Goal: Task Accomplishment & Management: Complete application form

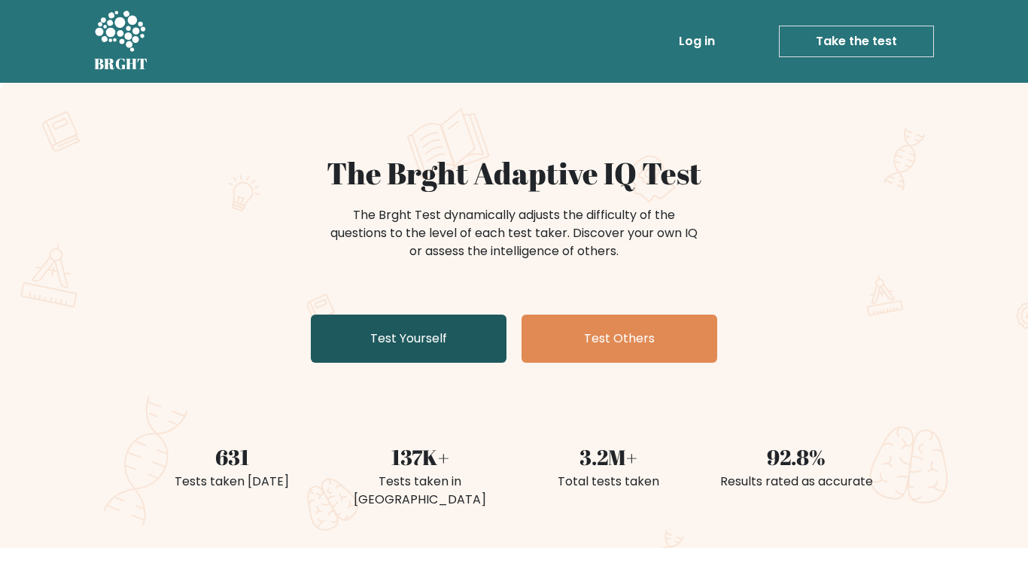
click at [460, 334] on link "Test Yourself" at bounding box center [409, 339] width 196 height 48
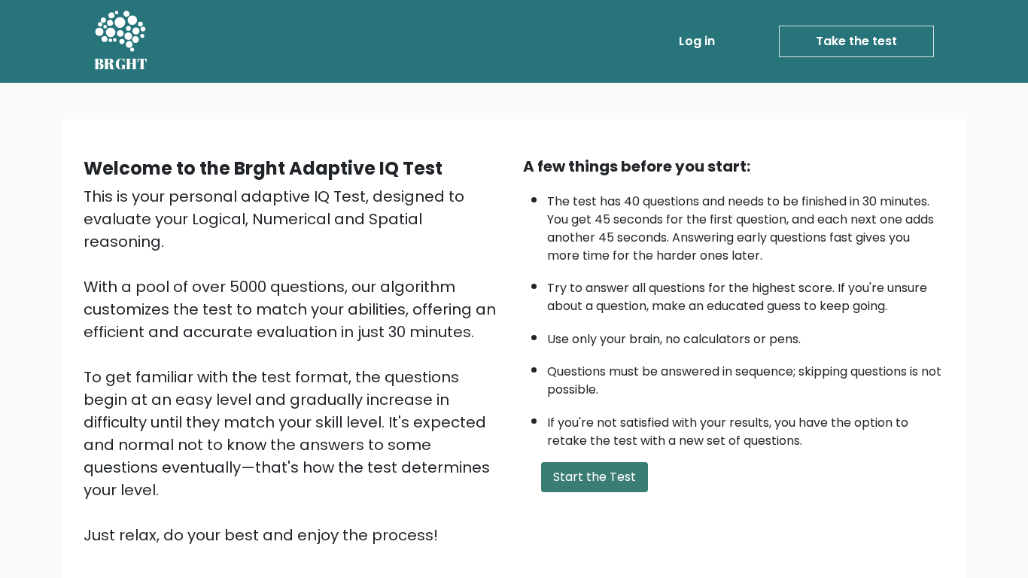
click at [588, 469] on button "Start the Test" at bounding box center [594, 477] width 107 height 30
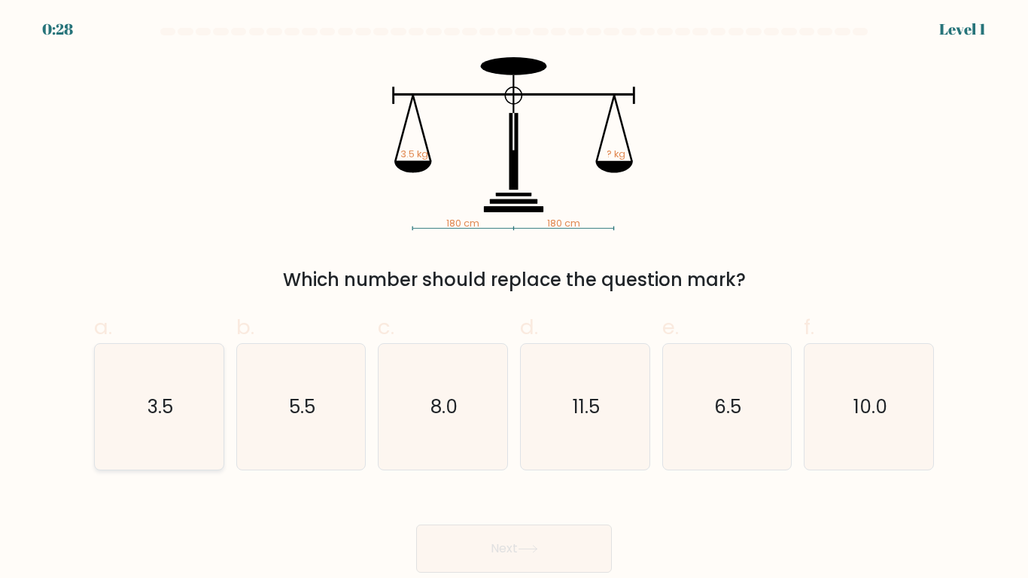
click at [190, 419] on icon "3.5" at bounding box center [159, 407] width 126 height 126
click at [514, 299] on input "a. 3.5" at bounding box center [514, 294] width 1 height 10
radio input "true"
click at [490, 534] on button "Next" at bounding box center [514, 549] width 196 height 48
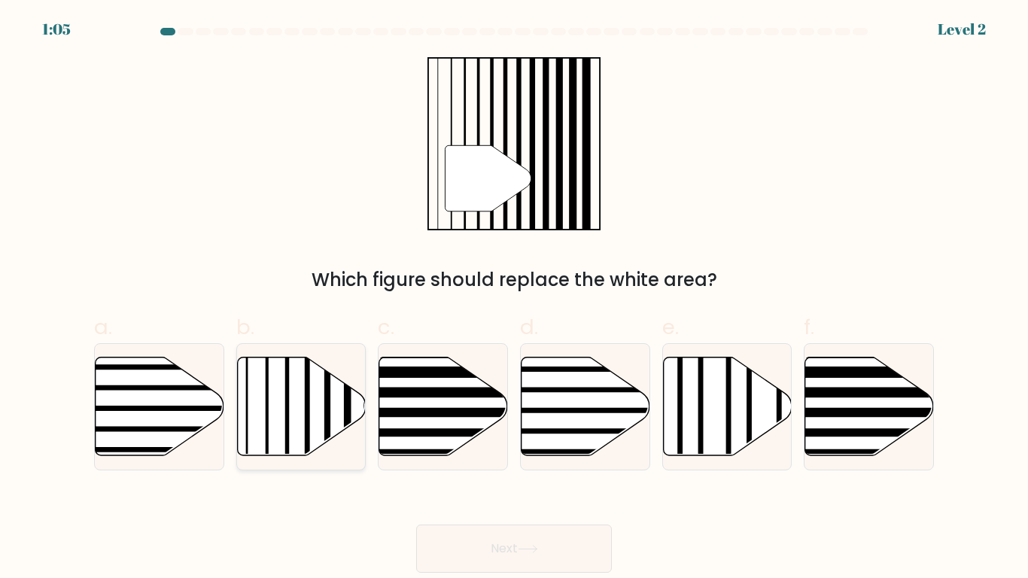
click at [297, 424] on icon at bounding box center [301, 406] width 129 height 99
click at [514, 299] on input "b." at bounding box center [514, 294] width 1 height 10
radio input "true"
click at [425, 547] on button "Next" at bounding box center [514, 549] width 196 height 48
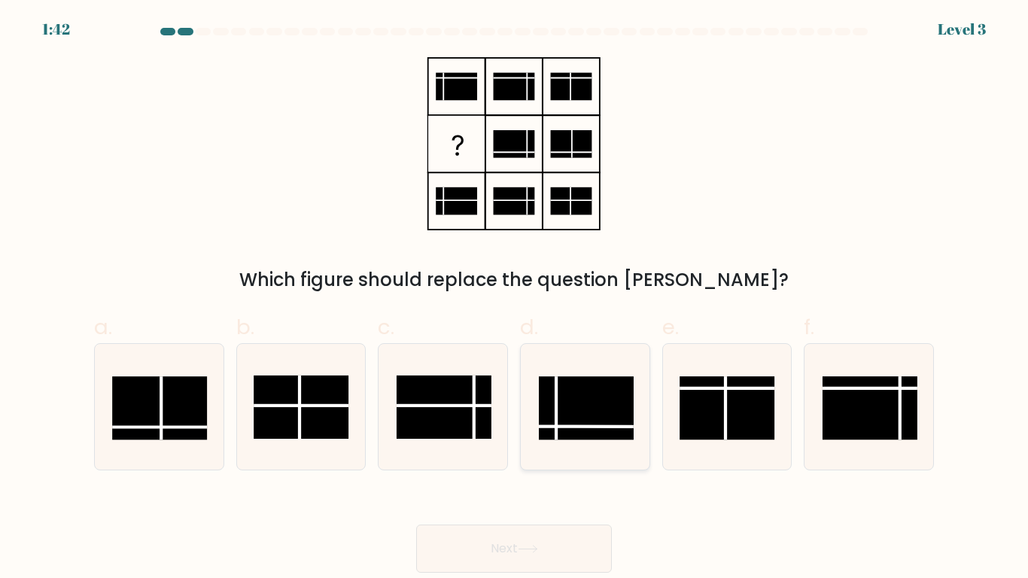
click at [588, 418] on rect at bounding box center [586, 407] width 95 height 63
click at [515, 299] on input "d." at bounding box center [514, 294] width 1 height 10
radio input "true"
click at [480, 535] on button "Next" at bounding box center [514, 549] width 196 height 48
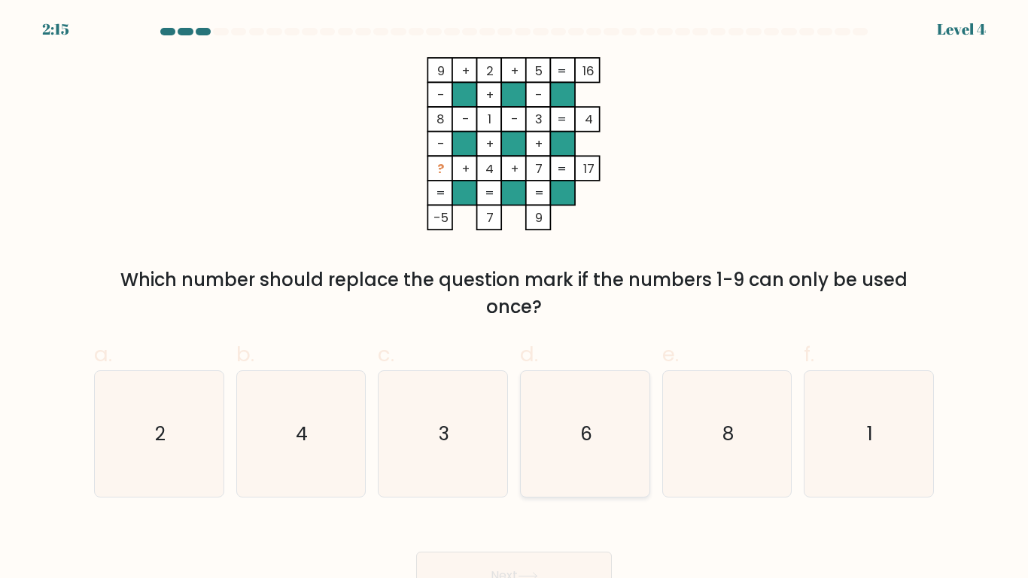
click at [603, 433] on icon "6" at bounding box center [585, 434] width 126 height 126
click at [515, 299] on input "d. 6" at bounding box center [514, 294] width 1 height 10
radio input "true"
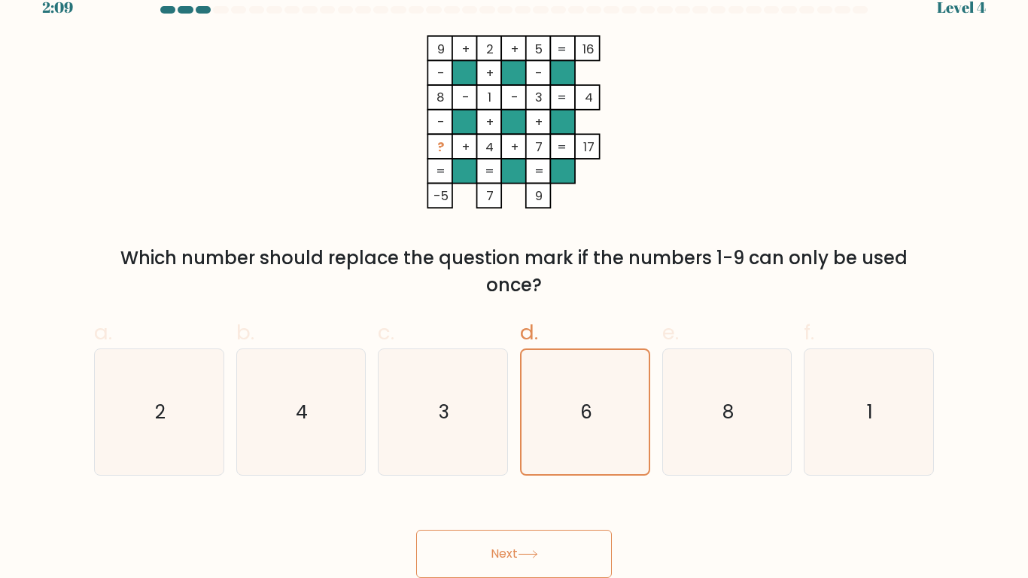
click at [502, 544] on button "Next" at bounding box center [514, 554] width 196 height 48
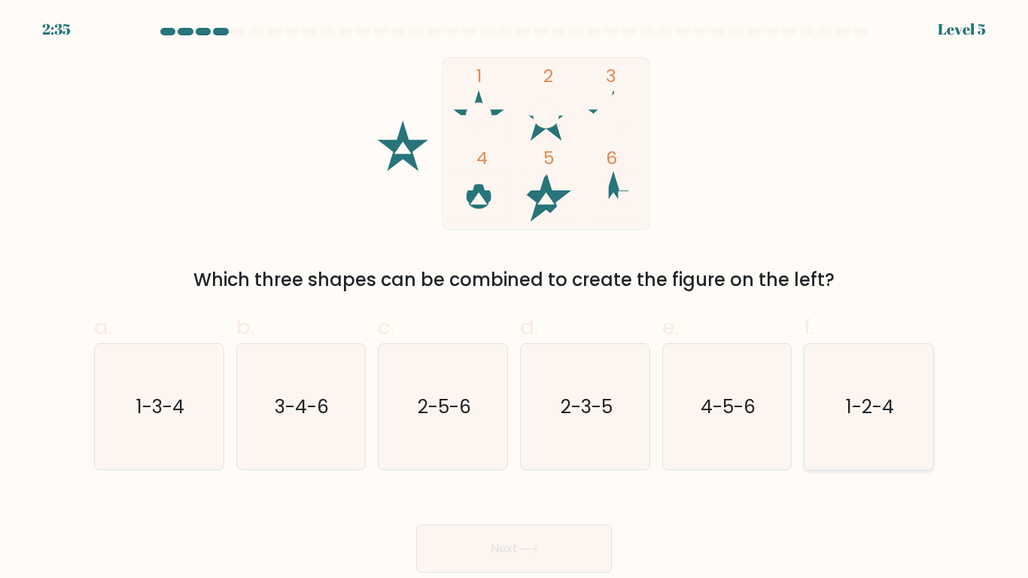
click at [859, 390] on icon "1-2-4" at bounding box center [869, 407] width 126 height 126
click at [515, 299] on input "f. 1-2-4" at bounding box center [514, 294] width 1 height 10
radio input "true"
click at [564, 550] on button "Next" at bounding box center [514, 549] width 196 height 48
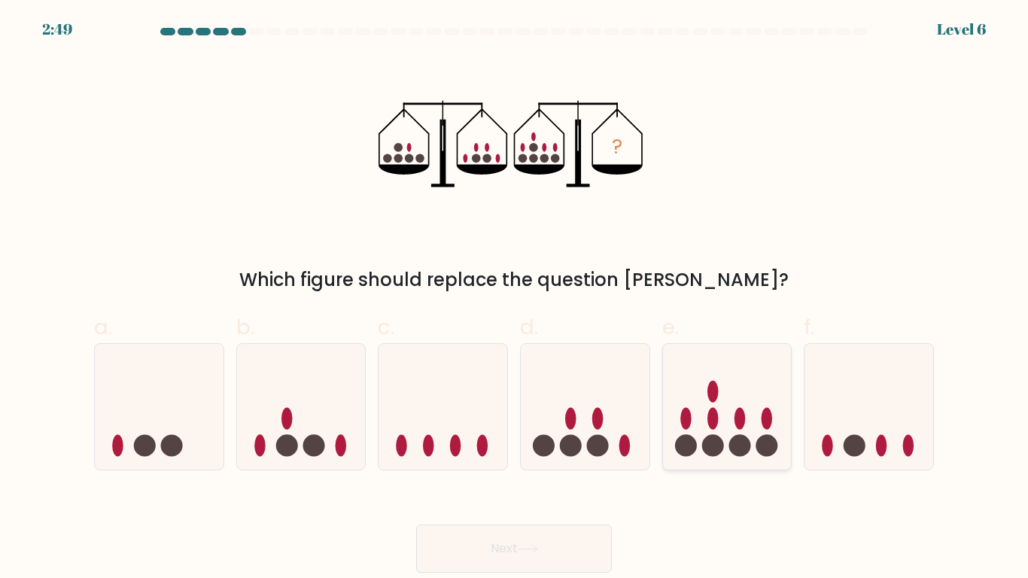
click at [699, 401] on icon at bounding box center [727, 407] width 129 height 106
click at [515, 299] on input "e." at bounding box center [514, 294] width 1 height 10
radio input "true"
click at [564, 538] on button "Next" at bounding box center [514, 549] width 196 height 48
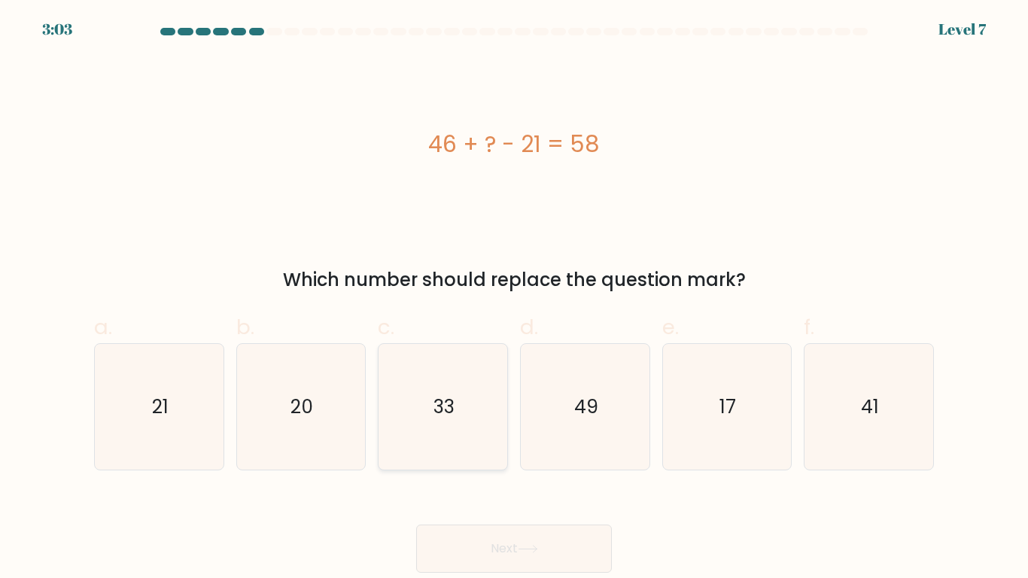
click at [395, 389] on icon "33" at bounding box center [443, 407] width 126 height 126
click at [514, 299] on input "c. 33" at bounding box center [514, 294] width 1 height 10
radio input "true"
click at [537, 549] on icon at bounding box center [528, 549] width 18 height 7
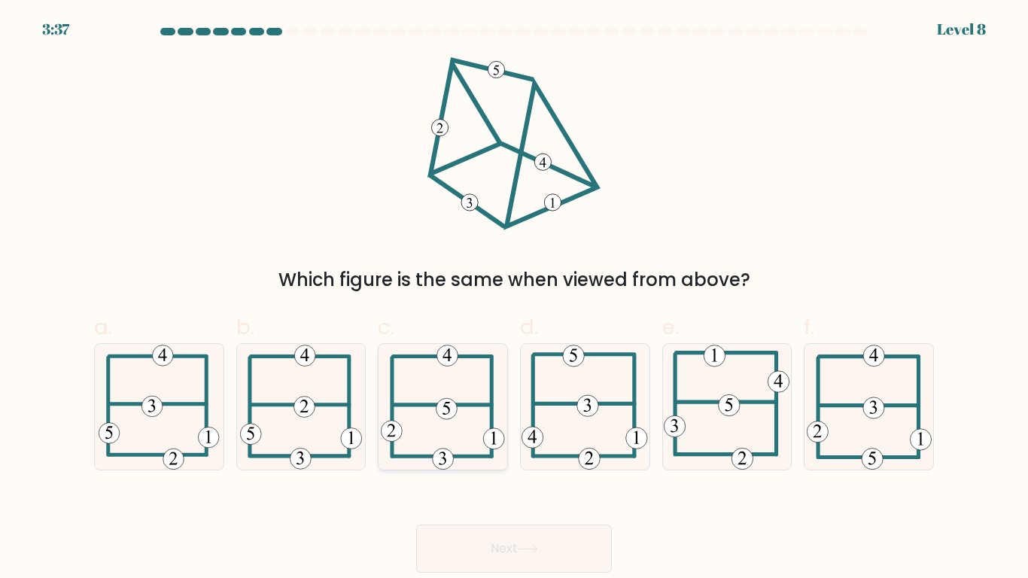
click at [444, 416] on 115 at bounding box center [447, 408] width 21 height 21
click at [514, 299] on input "c." at bounding box center [514, 294] width 1 height 10
radio input "true"
click at [584, 541] on button "Next" at bounding box center [514, 549] width 196 height 48
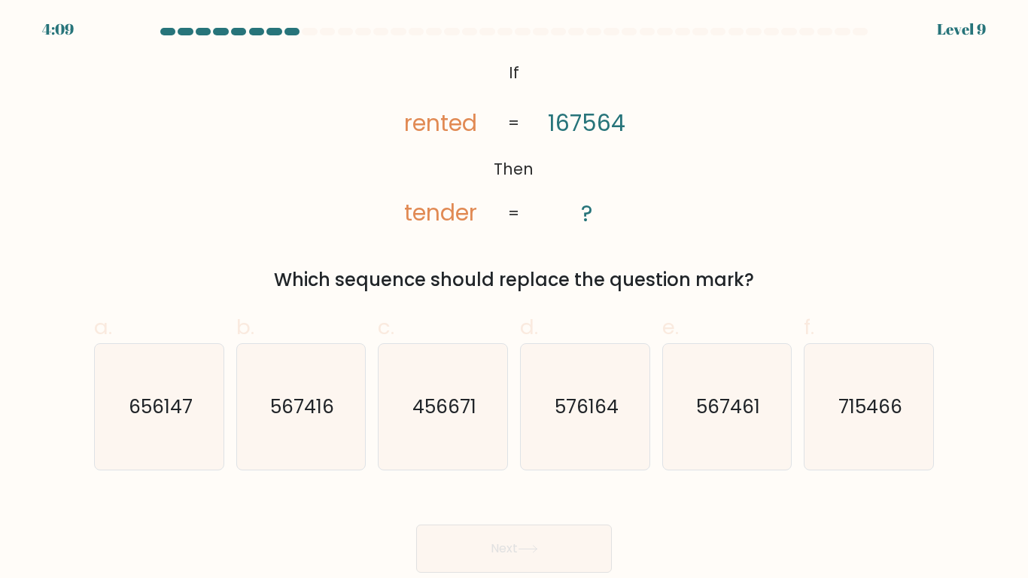
click at [488, 264] on div "@import url('https://fonts.googleapis.com/css?family=Abril+Fatface:400,100,100i…" at bounding box center [514, 175] width 858 height 236
click at [325, 431] on icon "567416" at bounding box center [301, 407] width 126 height 126
click at [514, 299] on input "b. 567416" at bounding box center [514, 294] width 1 height 10
radio input "true"
click at [688, 408] on icon "567461" at bounding box center [727, 407] width 126 height 126
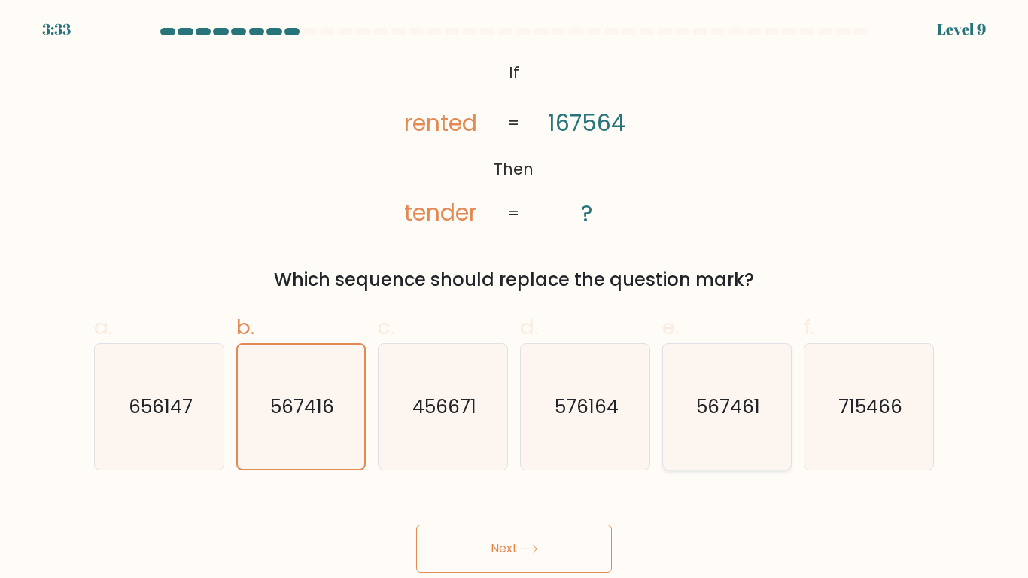
click at [515, 299] on input "e. 567461" at bounding box center [514, 294] width 1 height 10
radio input "true"
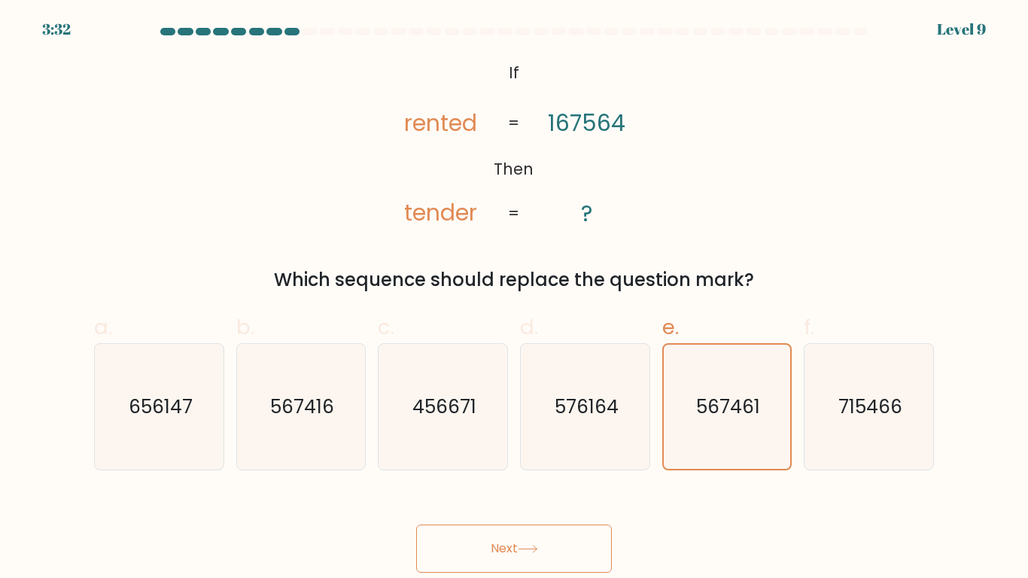
click at [529, 554] on button "Next" at bounding box center [514, 549] width 196 height 48
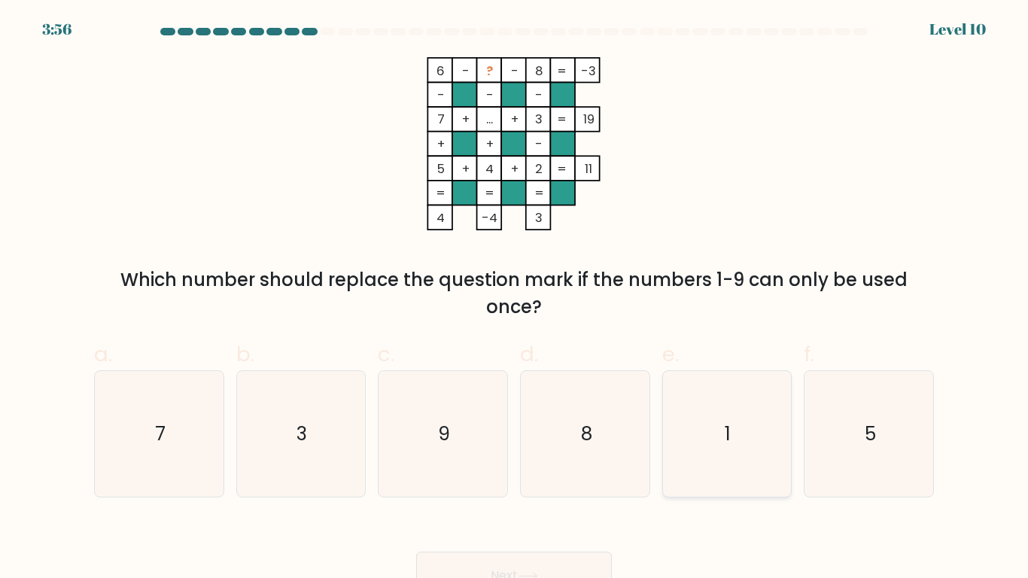
click at [734, 455] on icon "1" at bounding box center [727, 434] width 126 height 126
click at [515, 299] on input "e. 1" at bounding box center [514, 294] width 1 height 10
radio input "true"
click at [532, 560] on button "Next" at bounding box center [514, 576] width 196 height 48
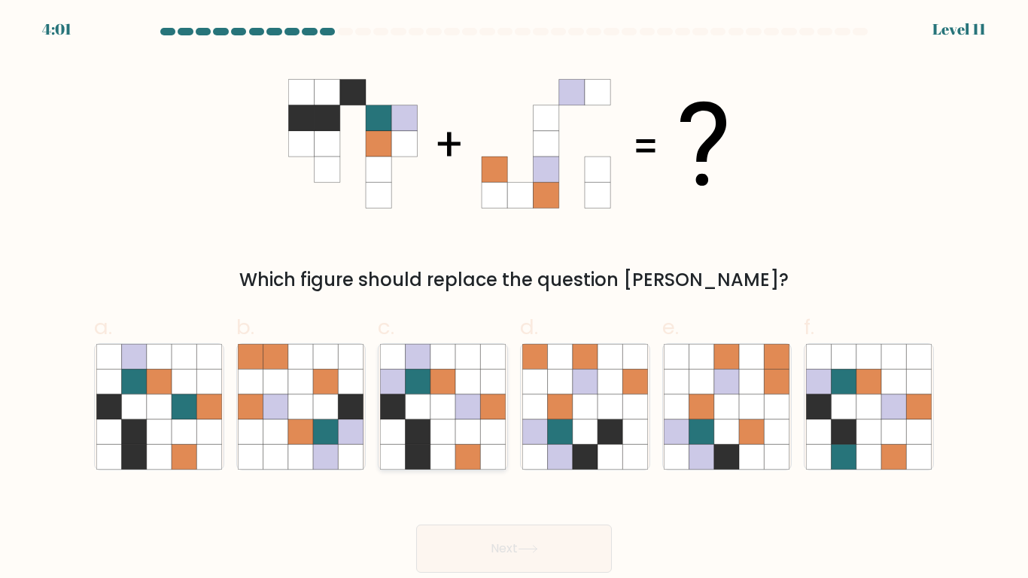
click at [431, 392] on icon at bounding box center [443, 381] width 25 height 25
click at [514, 299] on input "c." at bounding box center [514, 294] width 1 height 10
radio input "true"
click at [565, 535] on button "Next" at bounding box center [514, 549] width 196 height 48
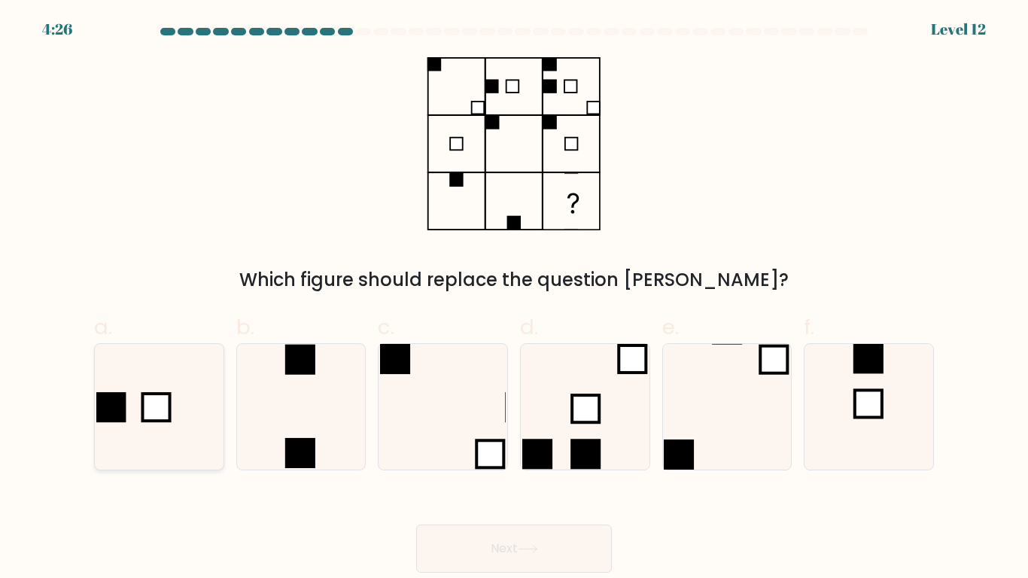
click at [123, 417] on rect at bounding box center [111, 407] width 30 height 30
click at [514, 299] on input "a." at bounding box center [514, 294] width 1 height 10
radio input "true"
click at [912, 422] on icon at bounding box center [869, 407] width 126 height 126
click at [515, 299] on input "f." at bounding box center [514, 294] width 1 height 10
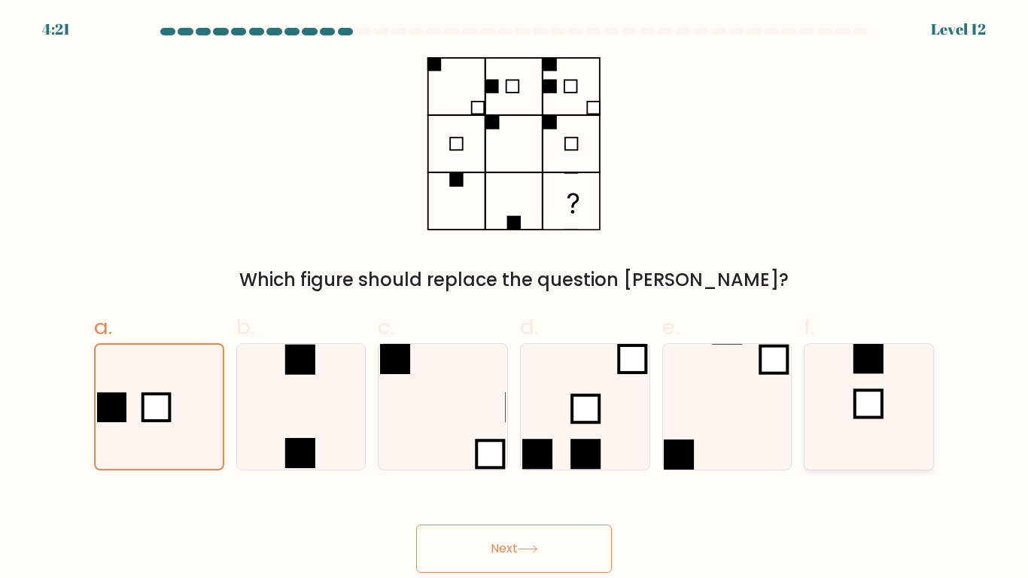
radio input "true"
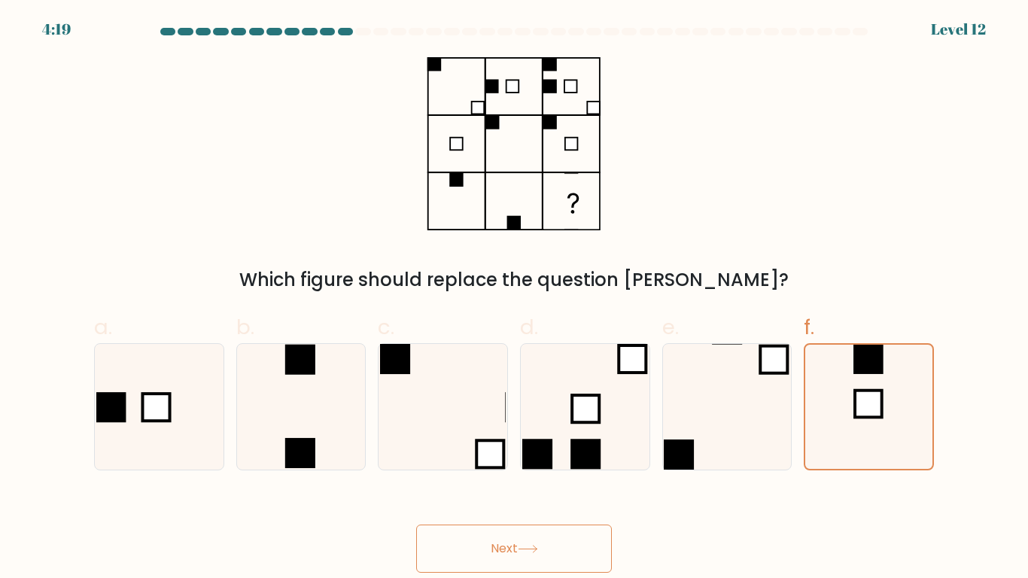
click at [546, 560] on button "Next" at bounding box center [514, 549] width 196 height 48
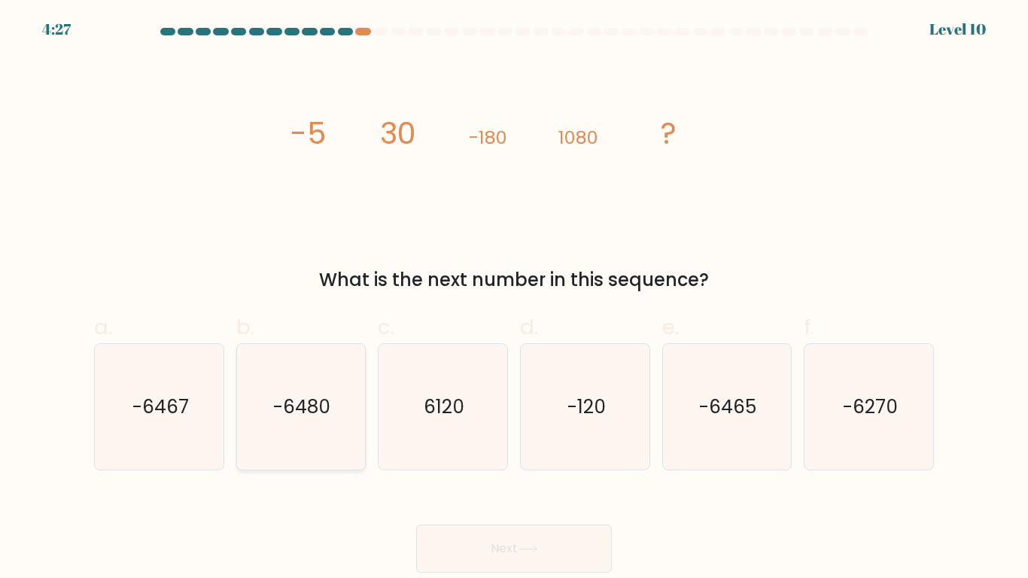
click at [308, 422] on icon "-6480" at bounding box center [301, 407] width 126 height 126
click at [514, 299] on input "b. -6480" at bounding box center [514, 294] width 1 height 10
radio input "true"
click at [847, 401] on text "-6270" at bounding box center [870, 407] width 55 height 26
click at [515, 299] on input "f. -6270" at bounding box center [514, 294] width 1 height 10
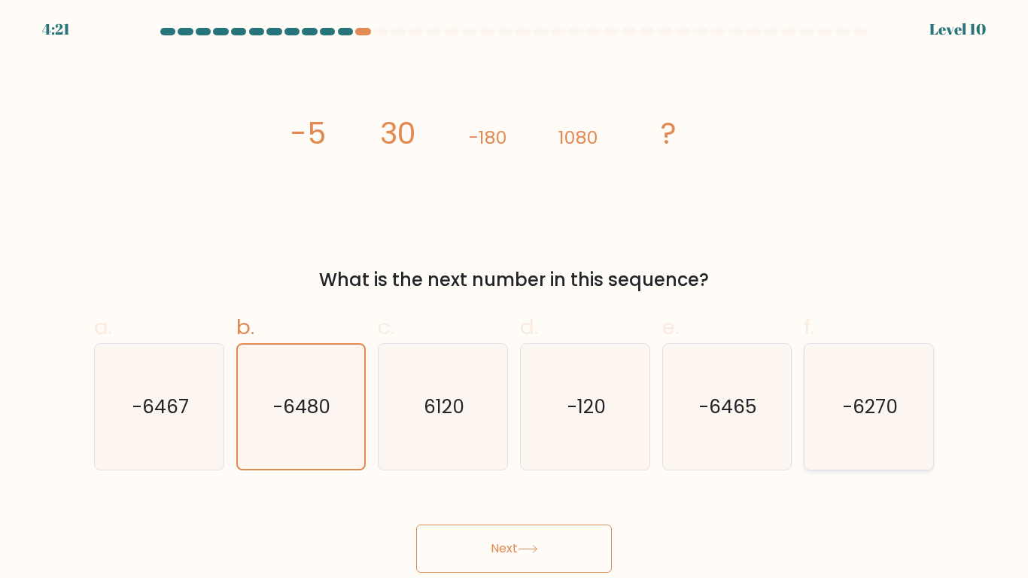
radio input "true"
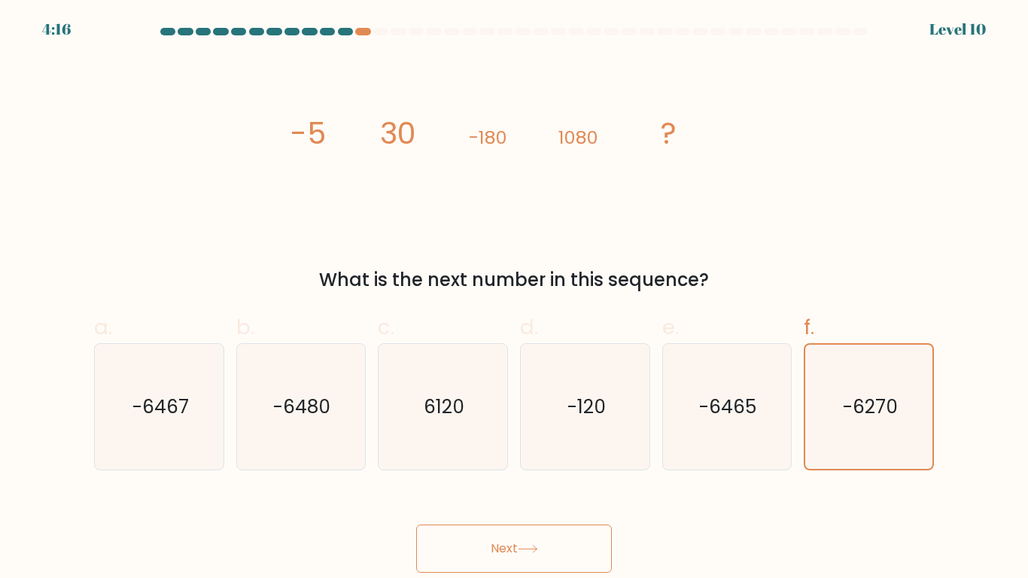
click at [369, 473] on form at bounding box center [514, 300] width 1028 height 545
click at [346, 438] on icon "-6480" at bounding box center [301, 407] width 126 height 126
click at [514, 299] on input "b. -6480" at bounding box center [514, 294] width 1 height 10
radio input "true"
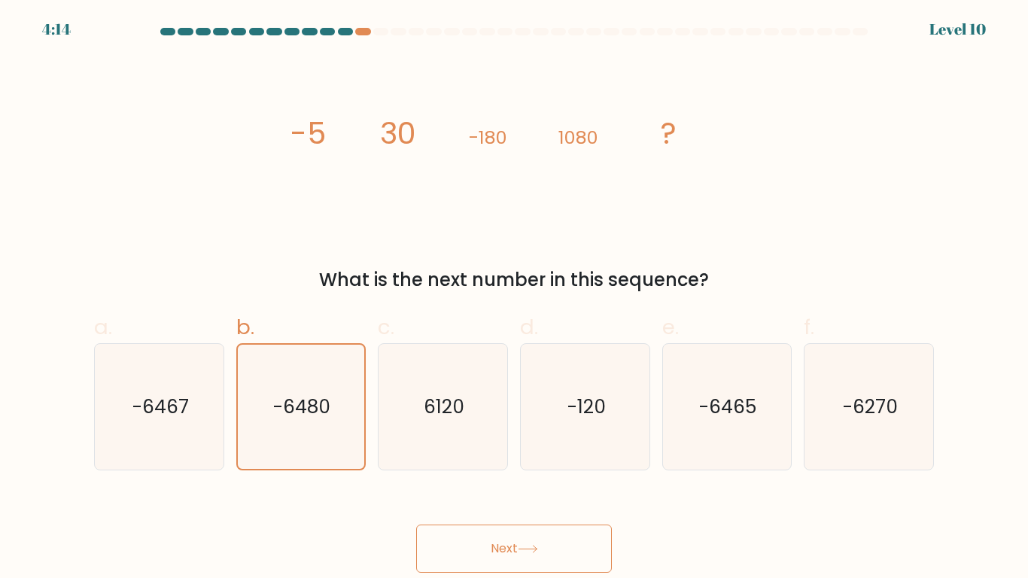
click at [538, 552] on icon at bounding box center [528, 549] width 20 height 8
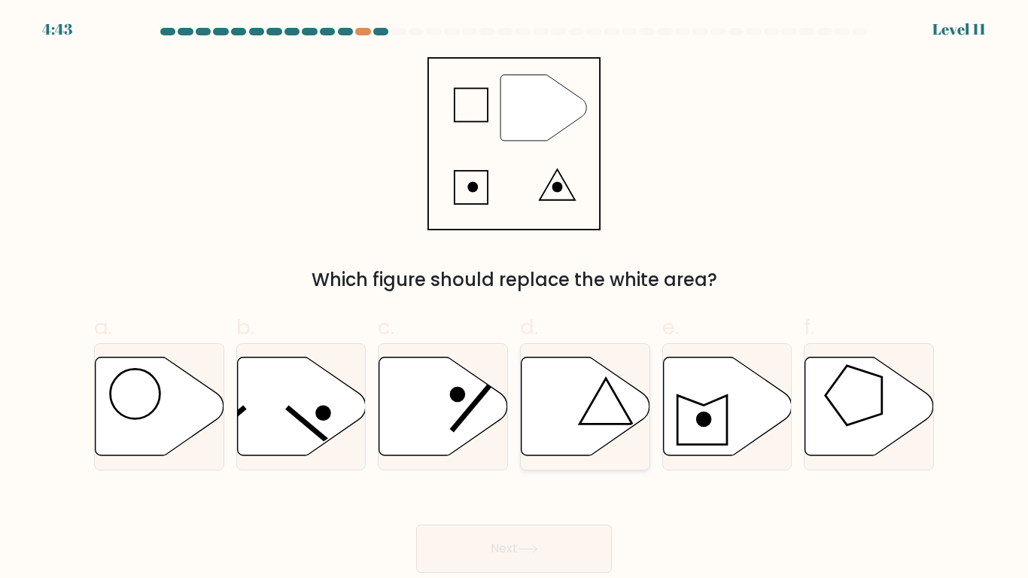
click at [590, 411] on icon at bounding box center [586, 406] width 129 height 99
click at [515, 299] on input "d." at bounding box center [514, 294] width 1 height 10
radio input "true"
click at [516, 535] on button "Next" at bounding box center [514, 549] width 196 height 48
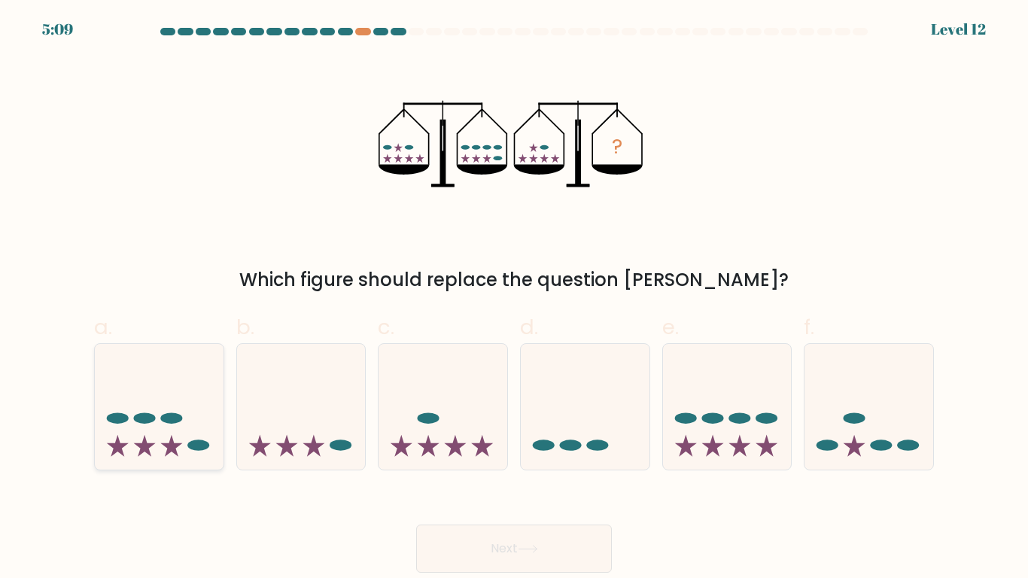
click at [128, 446] on icon at bounding box center [159, 407] width 129 height 106
click at [514, 299] on input "a." at bounding box center [514, 294] width 1 height 10
radio input "true"
click at [586, 542] on button "Next" at bounding box center [514, 549] width 196 height 48
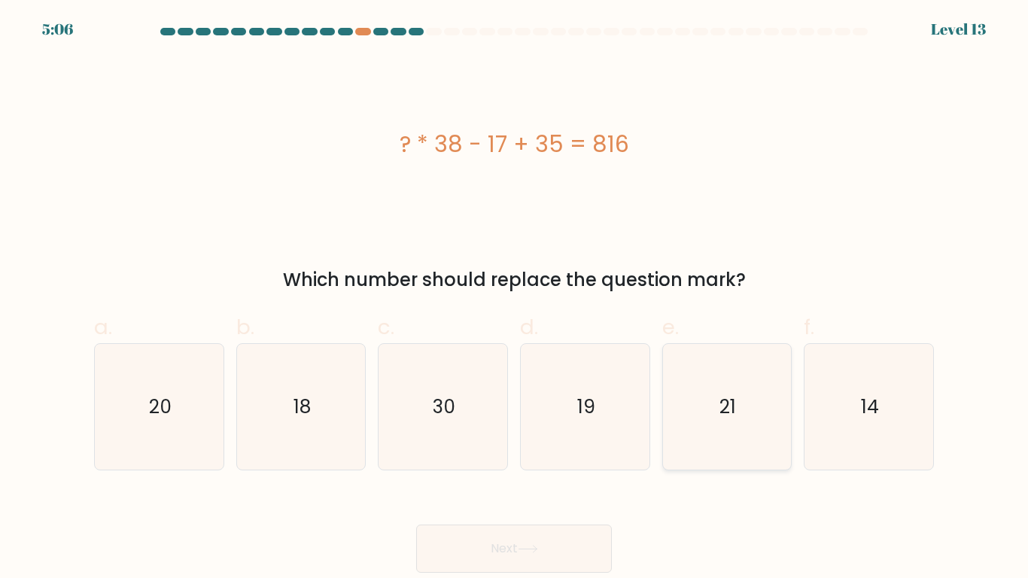
click at [754, 434] on icon "21" at bounding box center [727, 407] width 126 height 126
click at [515, 299] on input "e. 21" at bounding box center [514, 294] width 1 height 10
radio input "true"
click at [519, 558] on button "Next" at bounding box center [514, 549] width 196 height 48
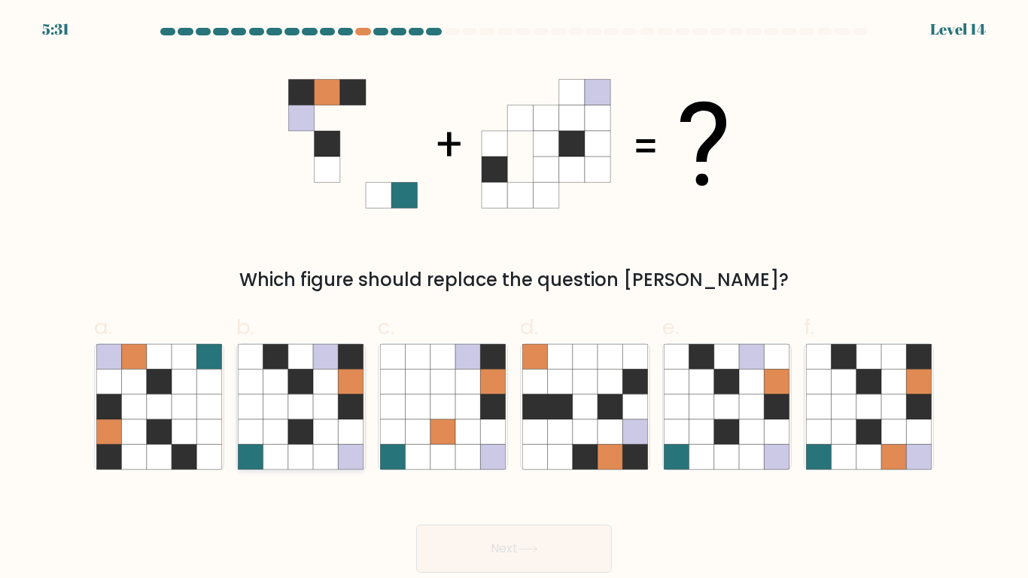
click at [336, 430] on icon at bounding box center [326, 431] width 25 height 25
click at [514, 299] on input "b." at bounding box center [514, 294] width 1 height 10
radio input "true"
click at [508, 532] on button "Next" at bounding box center [514, 549] width 196 height 48
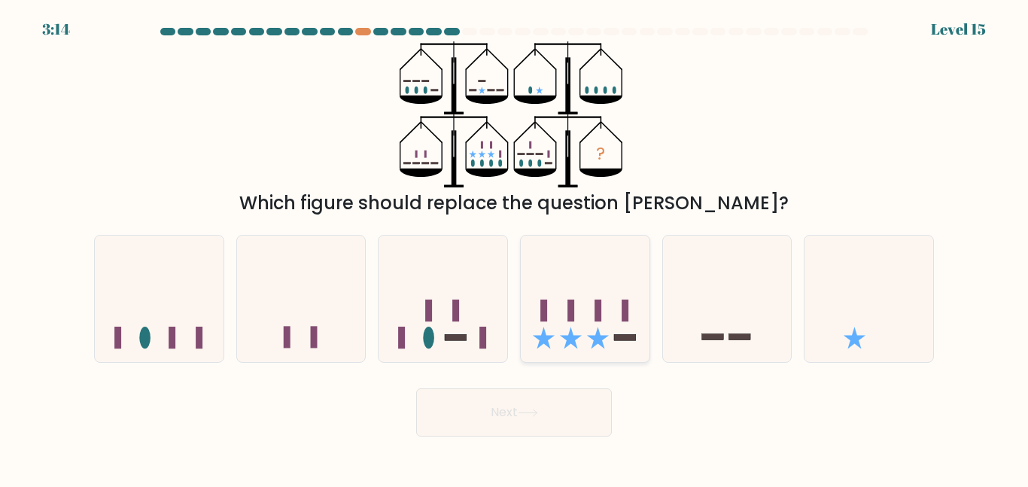
click at [601, 322] on icon at bounding box center [585, 298] width 129 height 106
click at [515, 248] on input "d." at bounding box center [514, 246] width 1 height 4
radio input "true"
click at [529, 421] on button "Next" at bounding box center [514, 412] width 196 height 48
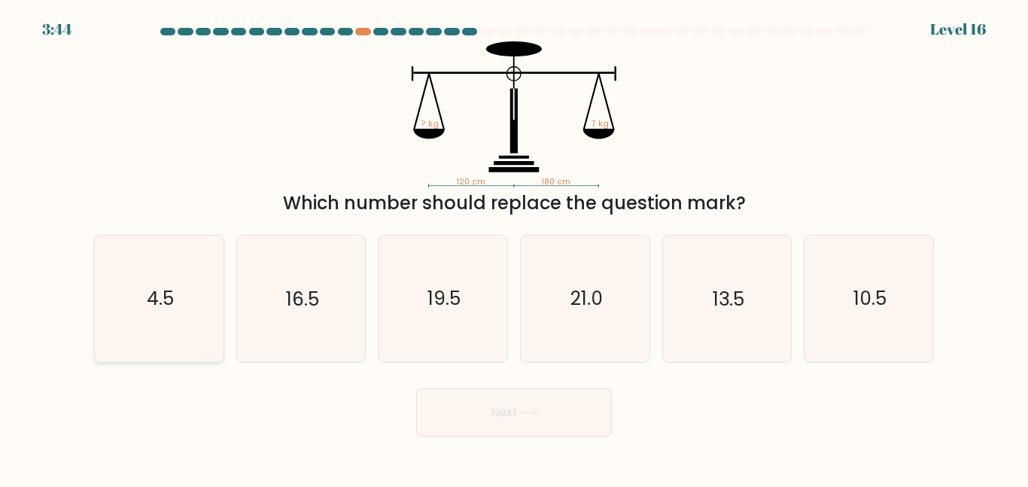
click at [171, 325] on icon "4.5" at bounding box center [159, 299] width 126 height 126
click at [514, 248] on input "a. 4.5" at bounding box center [514, 246] width 1 height 4
radio input "true"
click at [513, 411] on button "Next" at bounding box center [514, 412] width 196 height 48
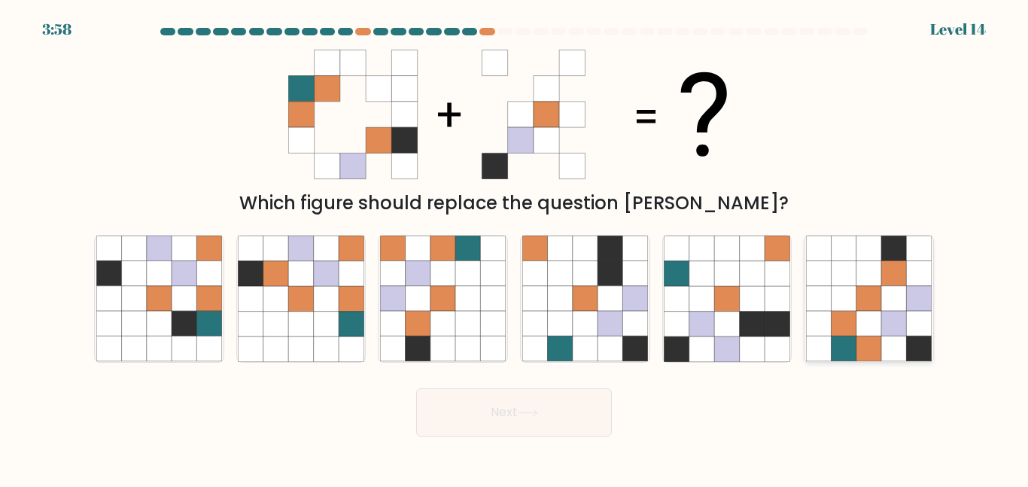
click at [859, 337] on icon at bounding box center [869, 349] width 25 height 25
click at [515, 248] on input "f." at bounding box center [514, 246] width 1 height 4
radio input "true"
click at [583, 423] on button "Next" at bounding box center [514, 412] width 196 height 48
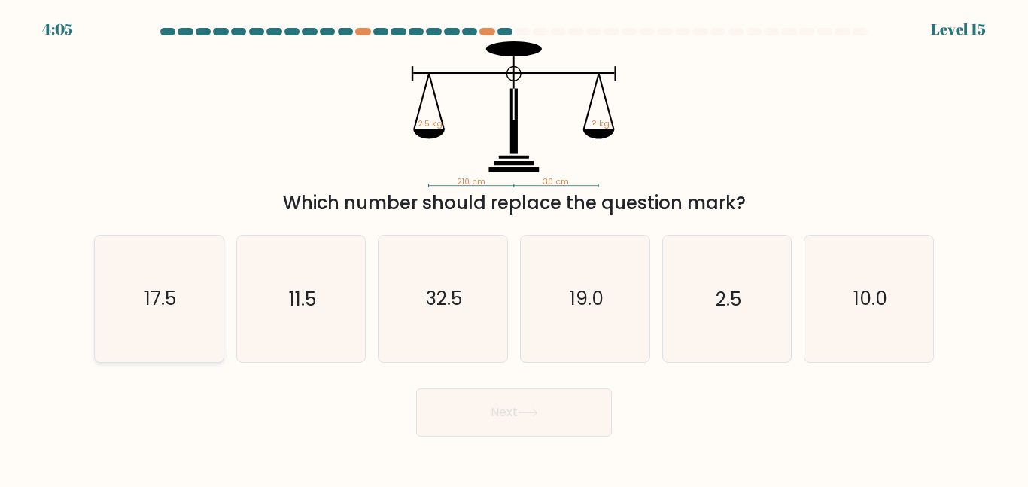
click at [200, 306] on icon "17.5" at bounding box center [159, 299] width 126 height 126
click at [514, 248] on input "a. 17.5" at bounding box center [514, 246] width 1 height 4
radio input "true"
click at [467, 422] on button "Next" at bounding box center [514, 412] width 196 height 48
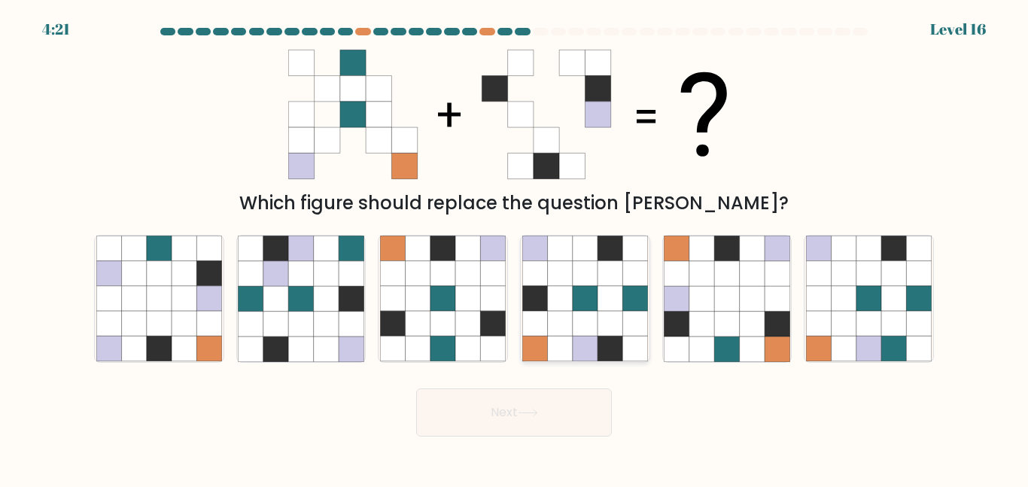
click at [567, 315] on icon at bounding box center [559, 324] width 25 height 25
click at [515, 248] on input "d." at bounding box center [514, 246] width 1 height 4
radio input "true"
click at [505, 422] on button "Next" at bounding box center [514, 412] width 196 height 48
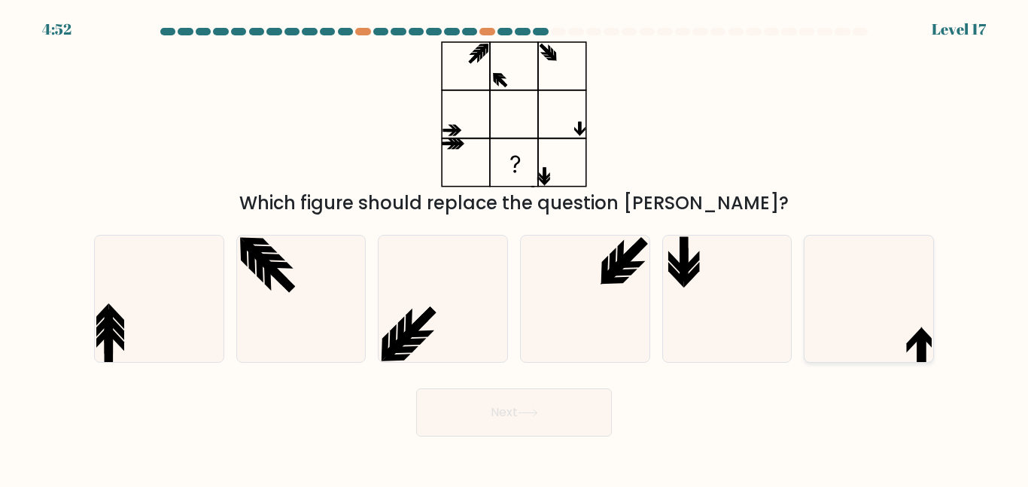
click at [859, 329] on icon at bounding box center [869, 299] width 126 height 126
click at [515, 248] on input "f." at bounding box center [514, 246] width 1 height 4
radio input "true"
click at [542, 417] on button "Next" at bounding box center [514, 412] width 196 height 48
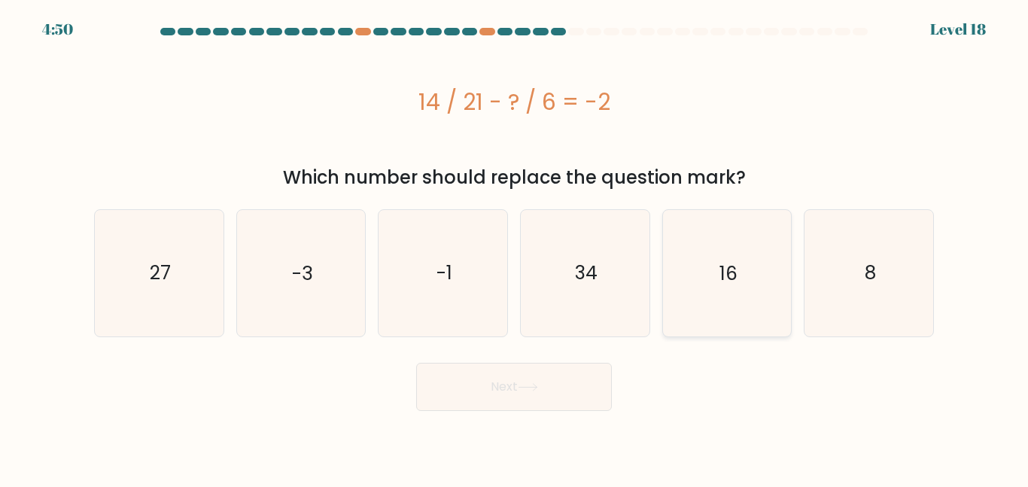
click at [672, 314] on icon "16" at bounding box center [727, 273] width 126 height 126
click at [515, 248] on input "e. 16" at bounding box center [514, 246] width 1 height 4
radio input "true"
click at [504, 382] on button "Next" at bounding box center [514, 387] width 196 height 48
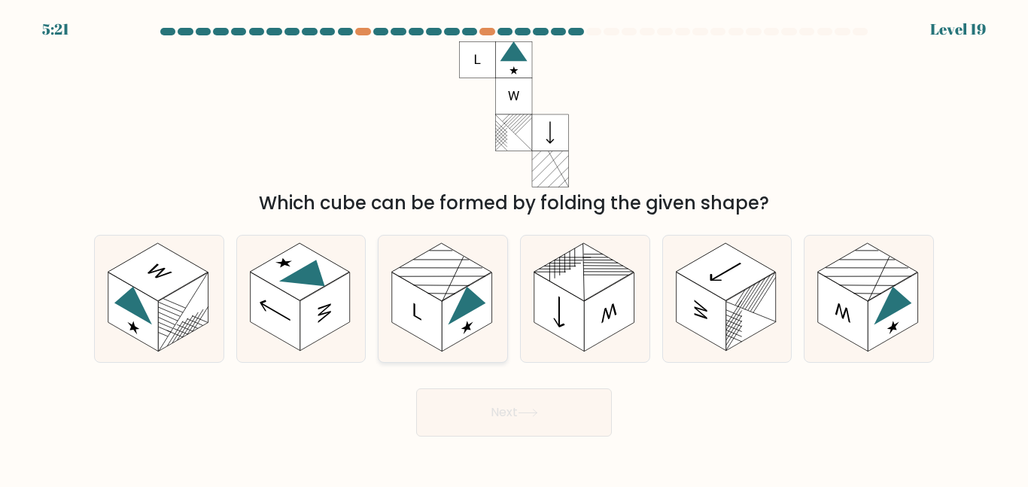
click at [452, 312] on rect at bounding box center [467, 312] width 50 height 79
click at [514, 248] on input "c." at bounding box center [514, 246] width 1 height 4
radio input "true"
click at [513, 410] on button "Next" at bounding box center [514, 412] width 196 height 48
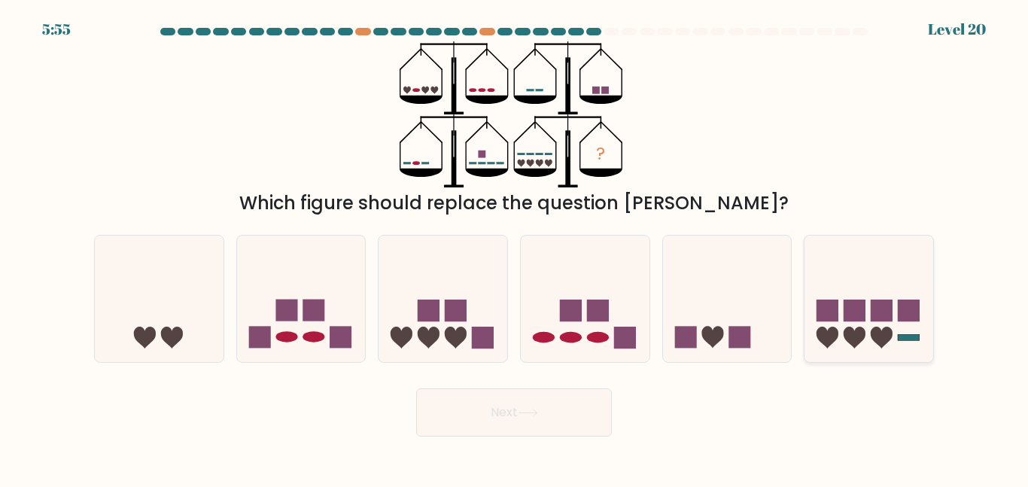
click at [848, 312] on rect at bounding box center [855, 311] width 22 height 22
click at [515, 248] on input "f." at bounding box center [514, 246] width 1 height 4
radio input "true"
click at [541, 401] on button "Next" at bounding box center [514, 412] width 196 height 48
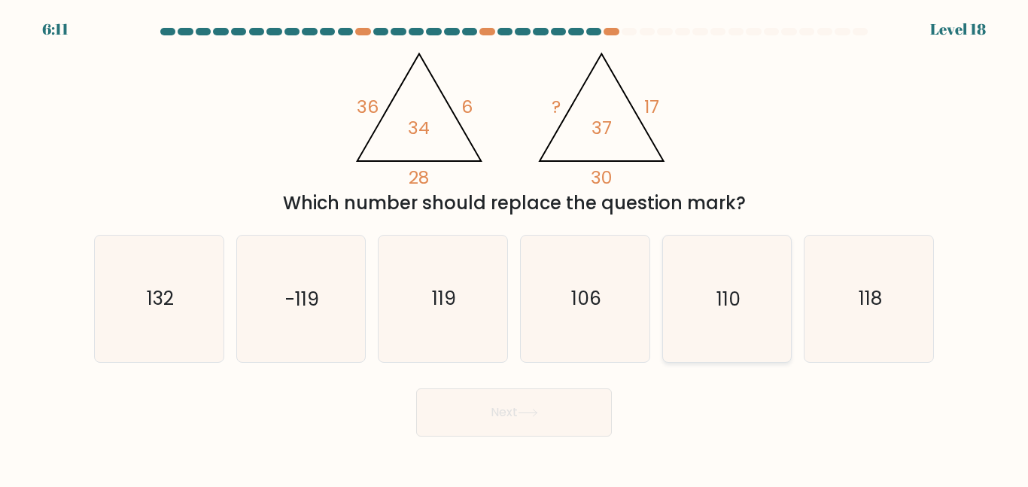
click at [681, 303] on icon "110" at bounding box center [727, 299] width 126 height 126
click at [515, 248] on input "e. 110" at bounding box center [514, 246] width 1 height 4
radio input "true"
click at [678, 313] on icon "110" at bounding box center [727, 298] width 124 height 124
click at [515, 248] on input "e. 110" at bounding box center [514, 246] width 1 height 4
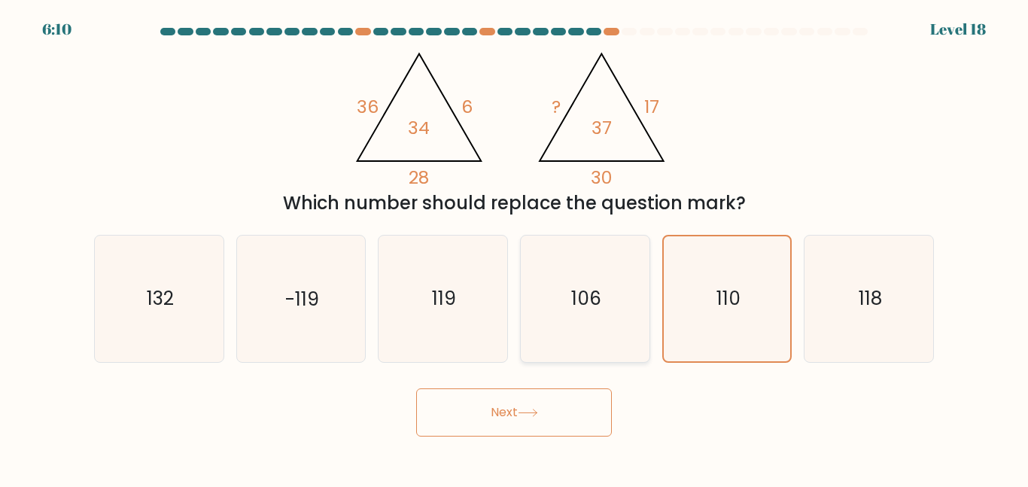
click at [584, 320] on icon "106" at bounding box center [585, 299] width 126 height 126
click at [515, 248] on input "d. 106" at bounding box center [514, 246] width 1 height 4
radio input "true"
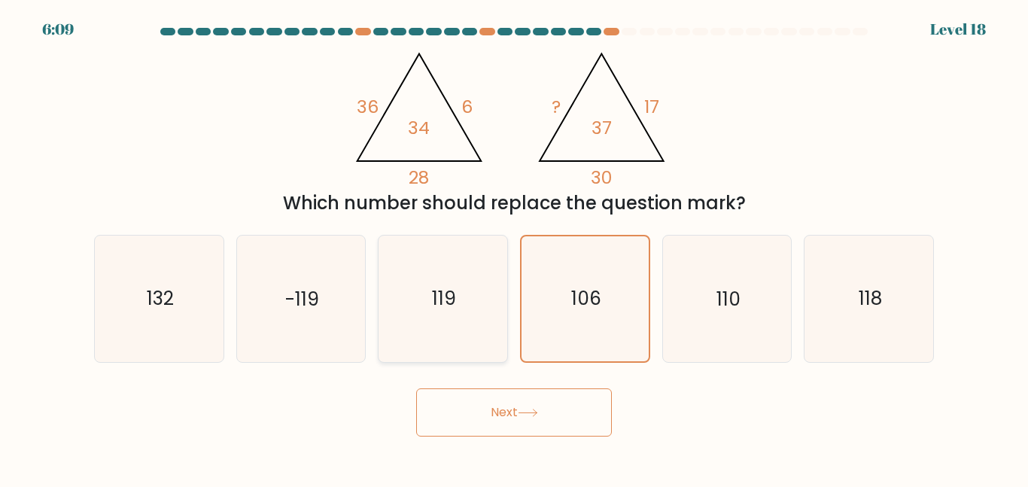
click at [448, 306] on text "119" at bounding box center [444, 298] width 24 height 26
click at [514, 248] on input "c. 119" at bounding box center [514, 246] width 1 height 4
radio input "true"
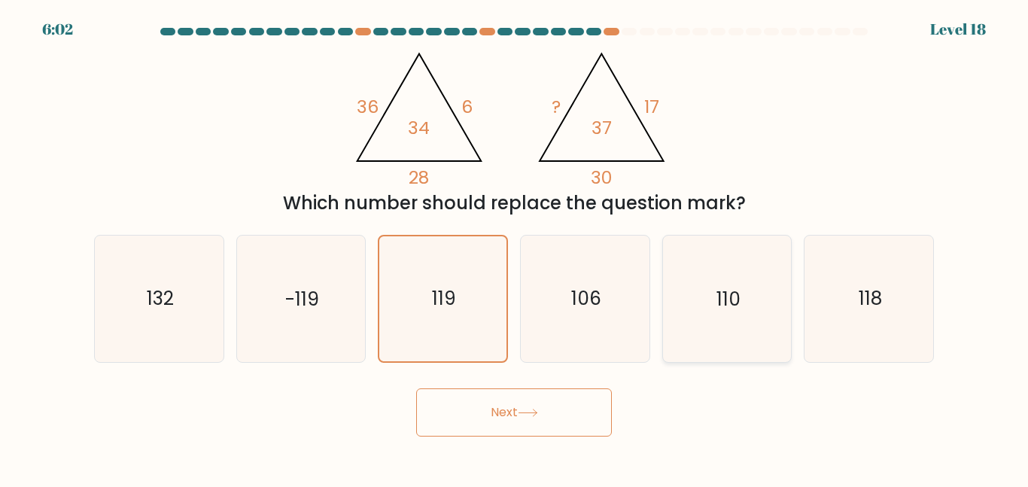
click at [708, 317] on icon "110" at bounding box center [727, 299] width 126 height 126
click at [515, 248] on input "e. 110" at bounding box center [514, 246] width 1 height 4
radio input "true"
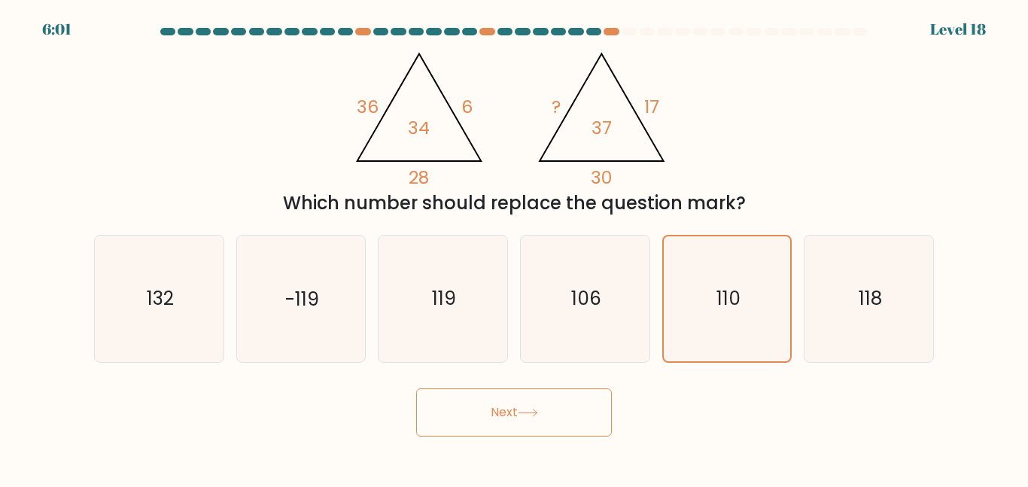
click at [554, 412] on button "Next" at bounding box center [514, 412] width 196 height 48
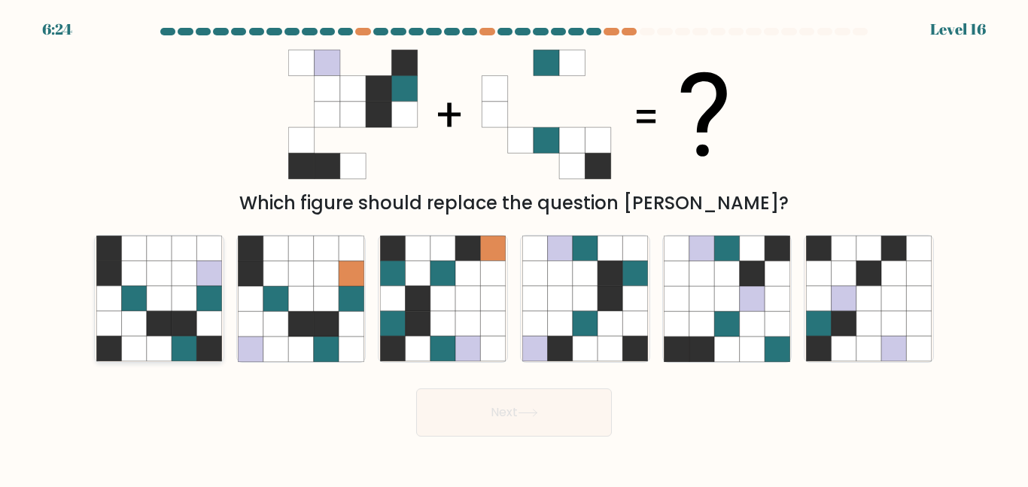
click at [153, 306] on icon at bounding box center [159, 298] width 25 height 25
click at [514, 248] on input "a." at bounding box center [514, 246] width 1 height 4
radio input "true"
click at [499, 411] on button "Next" at bounding box center [514, 412] width 196 height 48
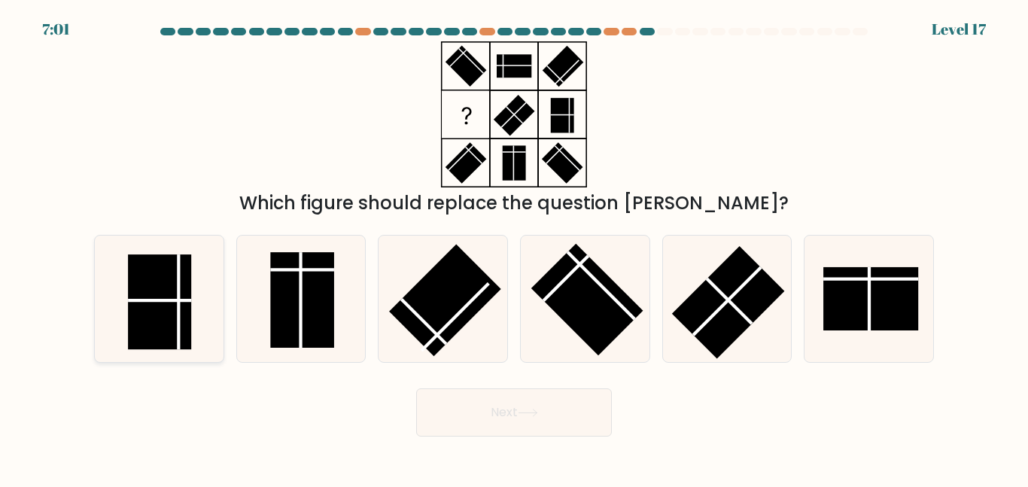
click at [161, 309] on rect at bounding box center [159, 301] width 63 height 95
click at [514, 248] on input "a." at bounding box center [514, 246] width 1 height 4
radio input "true"
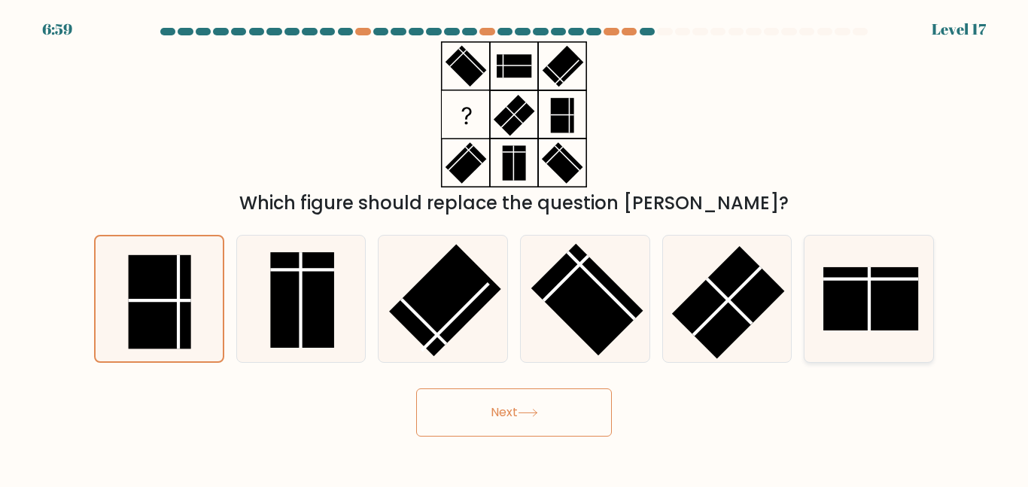
click at [888, 303] on rect at bounding box center [871, 298] width 95 height 63
click at [515, 248] on input "f." at bounding box center [514, 246] width 1 height 4
radio input "true"
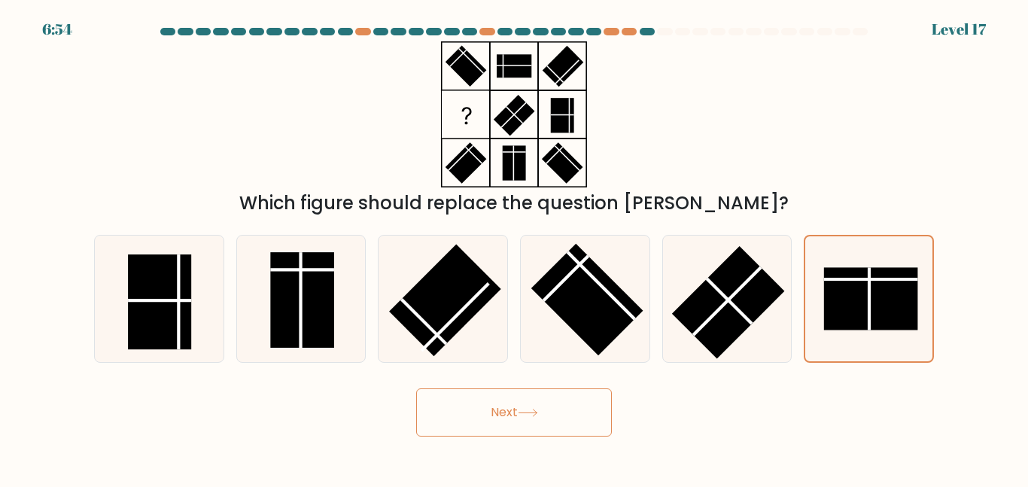
click at [558, 413] on button "Next" at bounding box center [514, 412] width 196 height 48
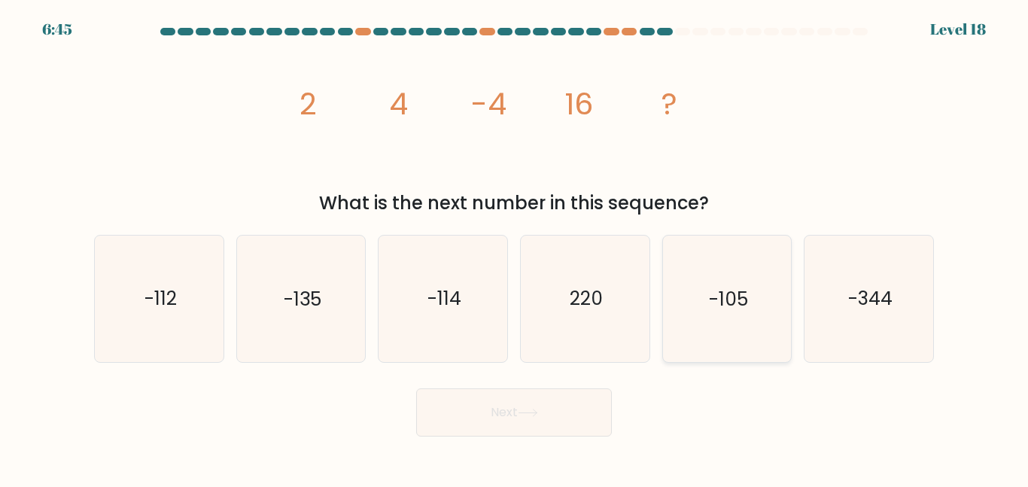
click at [697, 317] on icon "-105" at bounding box center [727, 299] width 126 height 126
click at [515, 248] on input "e. -105" at bounding box center [514, 246] width 1 height 4
radio input "true"
click at [563, 414] on button "Next" at bounding box center [514, 412] width 196 height 48
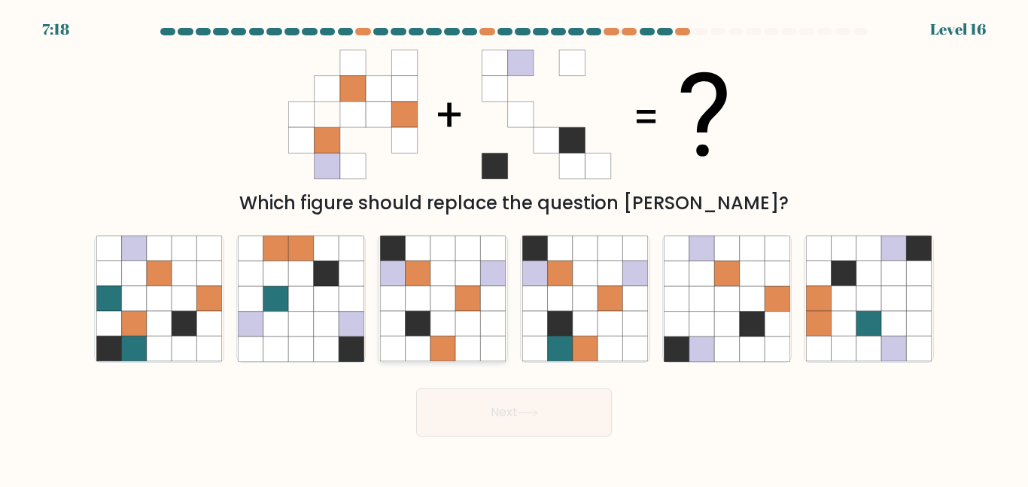
click at [448, 281] on icon at bounding box center [443, 273] width 25 height 25
click at [514, 248] on input "c." at bounding box center [514, 246] width 1 height 4
radio input "true"
click at [461, 411] on button "Next" at bounding box center [514, 412] width 196 height 48
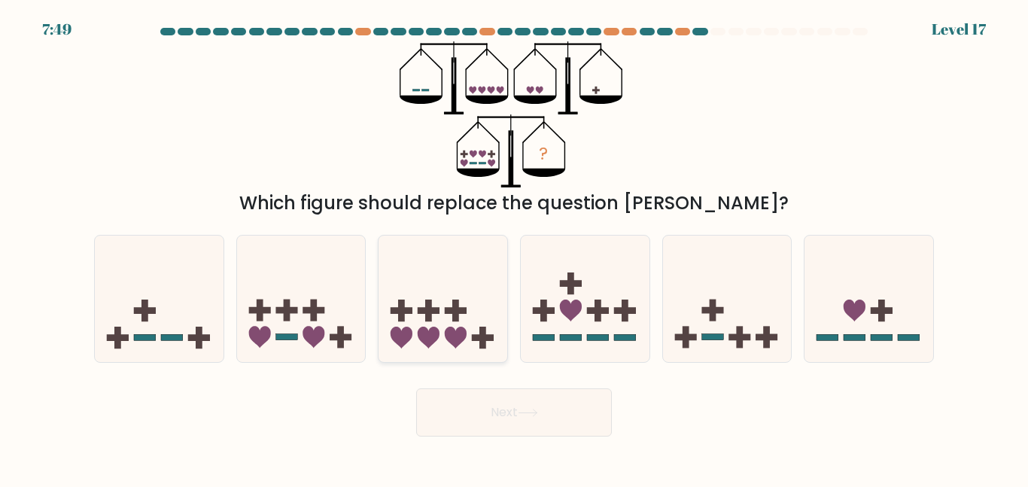
click at [404, 344] on icon at bounding box center [402, 338] width 22 height 22
click at [514, 248] on input "c." at bounding box center [514, 246] width 1 height 4
radio input "true"
click at [463, 416] on button "Next" at bounding box center [514, 412] width 196 height 48
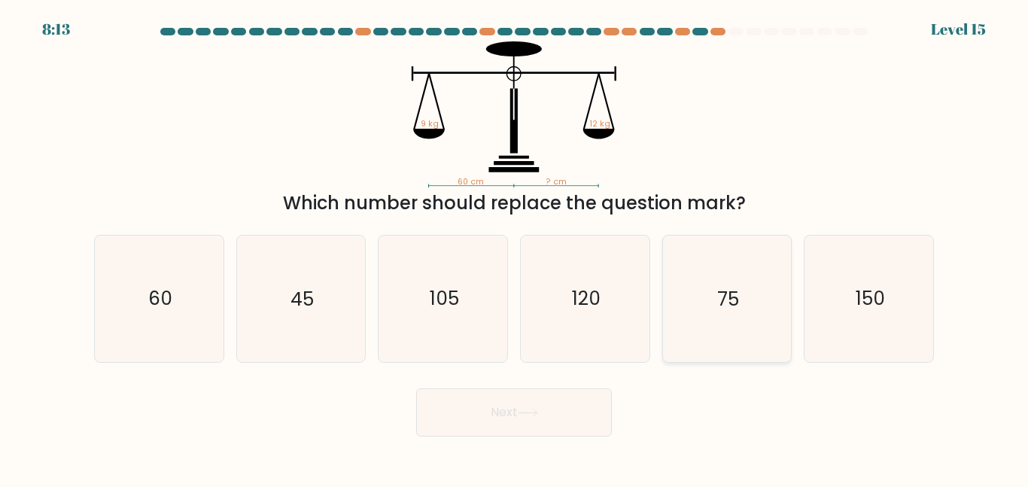
click at [728, 315] on icon "75" at bounding box center [727, 299] width 126 height 126
click at [515, 248] on input "e. 75" at bounding box center [514, 246] width 1 height 4
radio input "true"
click at [554, 410] on button "Next" at bounding box center [514, 412] width 196 height 48
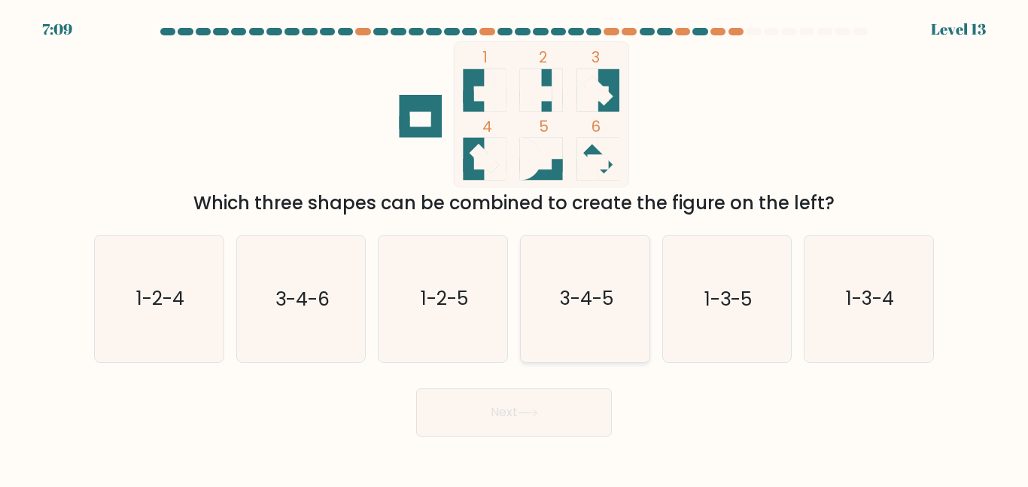
click at [599, 311] on text "3-4-5" at bounding box center [585, 298] width 53 height 26
click at [515, 248] on input "d. 3-4-5" at bounding box center [514, 246] width 1 height 4
radio input "true"
click at [552, 414] on button "Next" at bounding box center [514, 412] width 196 height 48
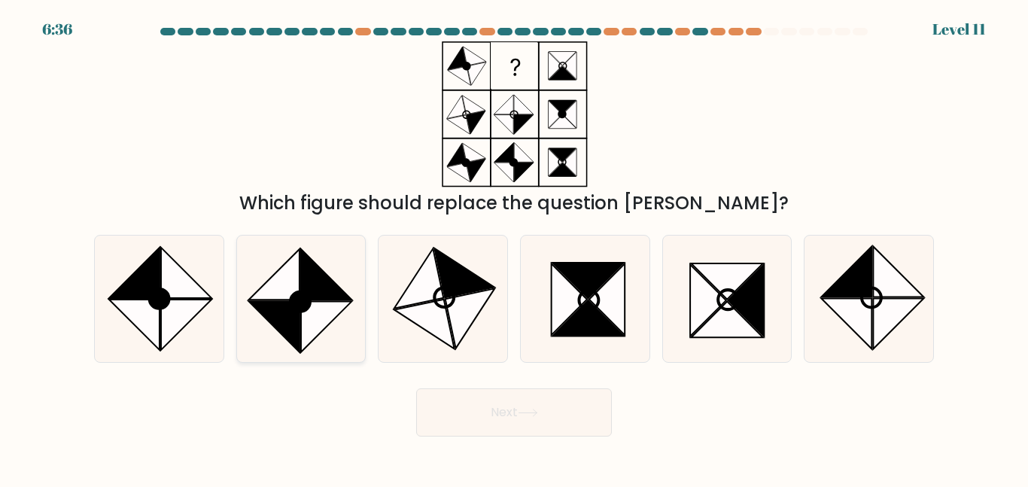
click at [305, 295] on circle at bounding box center [301, 302] width 28 height 28
click at [514, 248] on input "b." at bounding box center [514, 246] width 1 height 4
radio input "true"
click at [491, 414] on button "Next" at bounding box center [514, 412] width 196 height 48
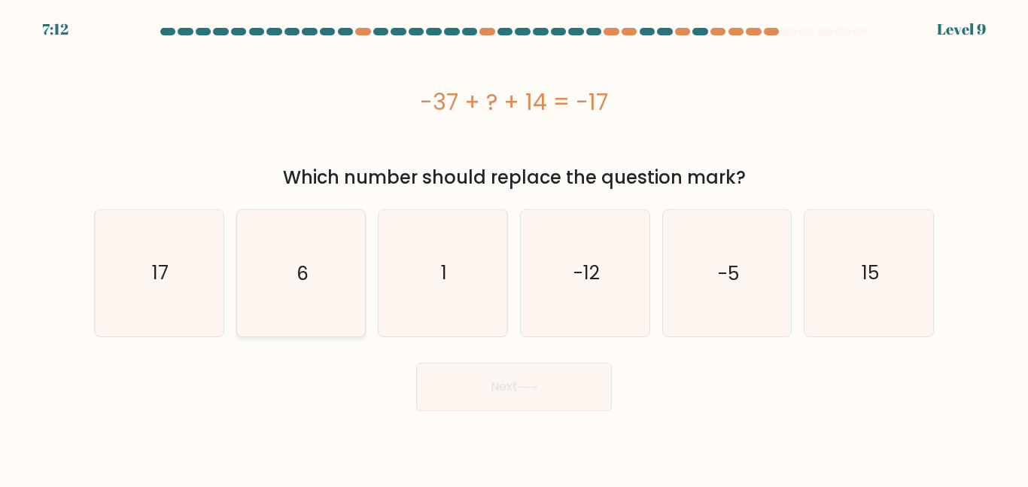
click at [303, 294] on icon "6" at bounding box center [301, 273] width 126 height 126
click at [514, 248] on input "b. 6" at bounding box center [514, 246] width 1 height 4
radio input "true"
click at [469, 406] on button "Next" at bounding box center [514, 387] width 196 height 48
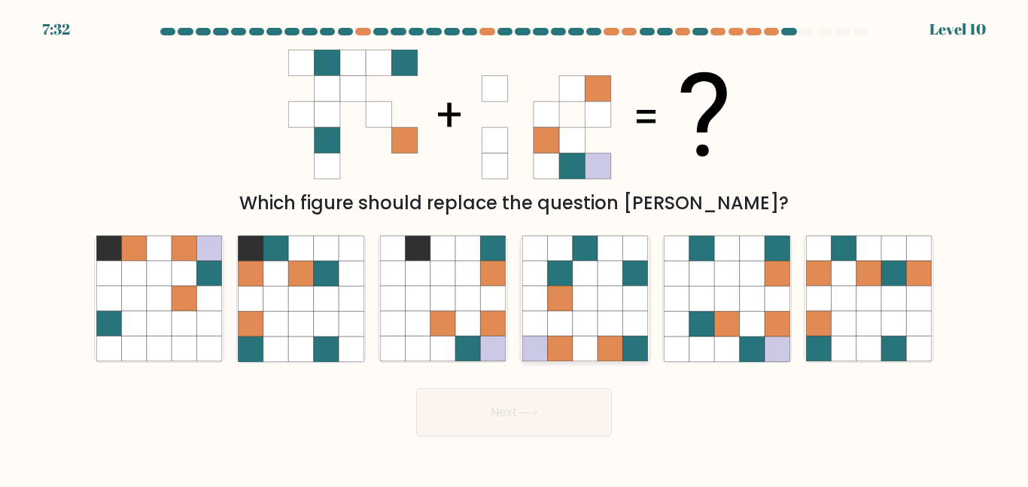
click at [544, 294] on icon at bounding box center [534, 298] width 25 height 25
click at [515, 248] on input "d." at bounding box center [514, 246] width 1 height 4
radio input "true"
click at [517, 402] on button "Next" at bounding box center [514, 412] width 196 height 48
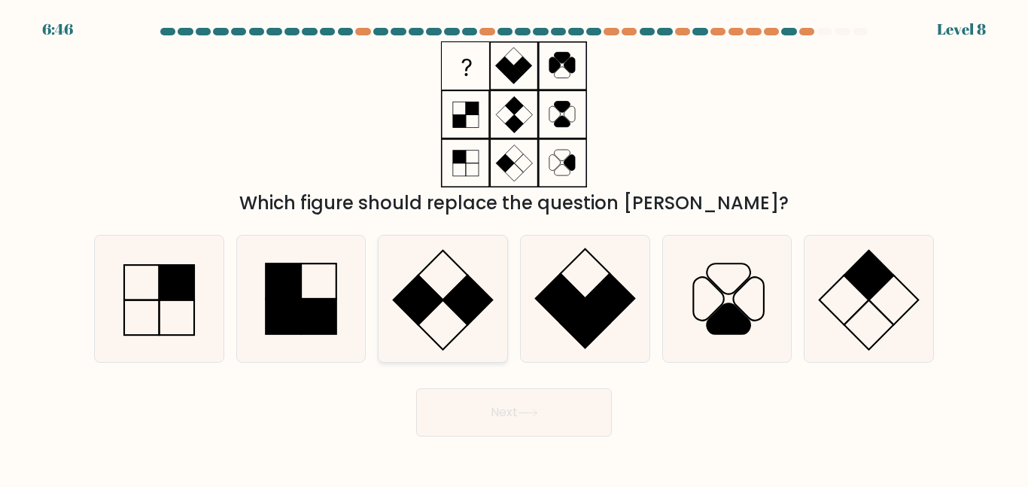
click at [436, 309] on icon at bounding box center [443, 299] width 126 height 126
click at [514, 248] on input "c." at bounding box center [514, 246] width 1 height 4
radio input "true"
click at [485, 408] on button "Next" at bounding box center [514, 412] width 196 height 48
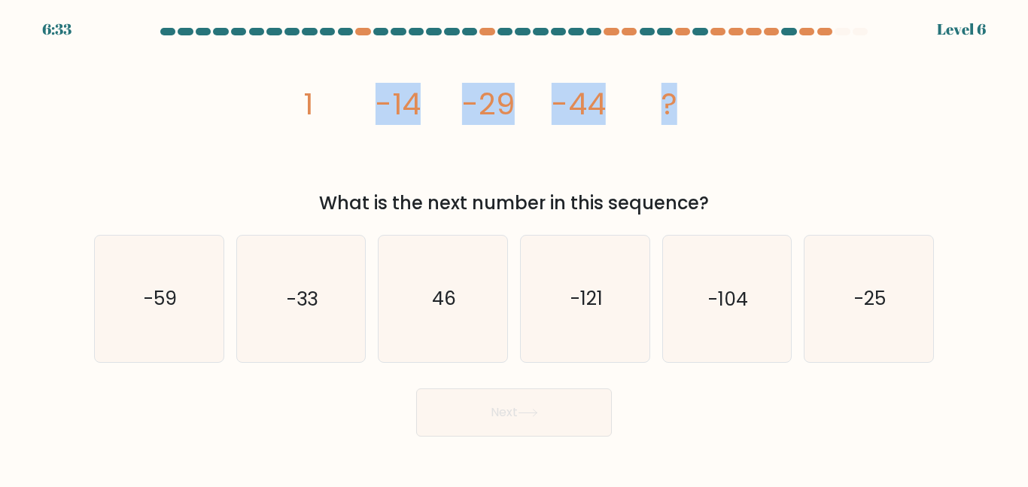
drag, startPoint x: 379, startPoint y: 107, endPoint x: 685, endPoint y: 109, distance: 306.4
click at [685, 109] on icon "image/svg+xml 1 -14 -29 -44 ?" at bounding box center [514, 114] width 452 height 146
click at [589, 148] on icon "image/svg+xml 1 -14 -29 -44 ?" at bounding box center [514, 114] width 452 height 146
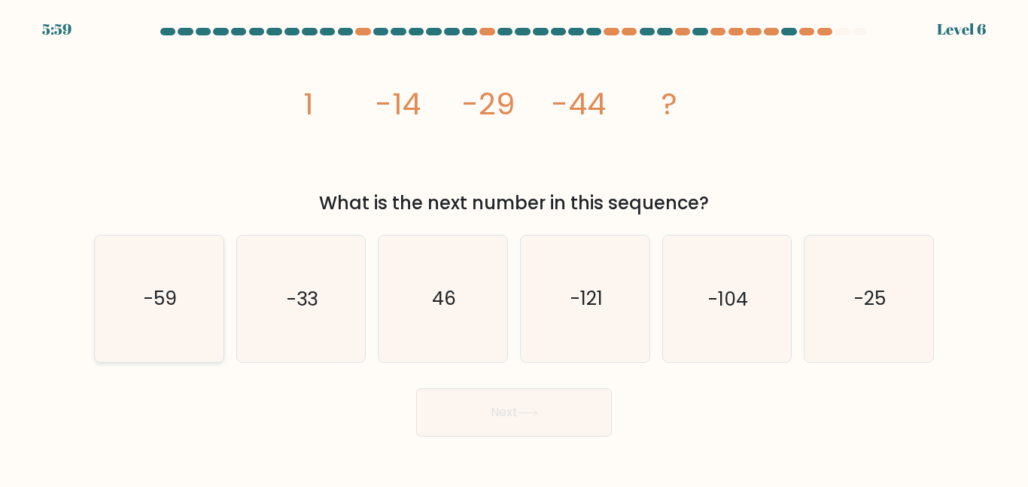
click at [141, 260] on icon "-59" at bounding box center [159, 299] width 126 height 126
click at [514, 248] on input "a. -59" at bounding box center [514, 246] width 1 height 4
radio input "true"
click at [548, 413] on button "Next" at bounding box center [514, 412] width 196 height 48
click at [445, 402] on button "Next" at bounding box center [514, 412] width 196 height 48
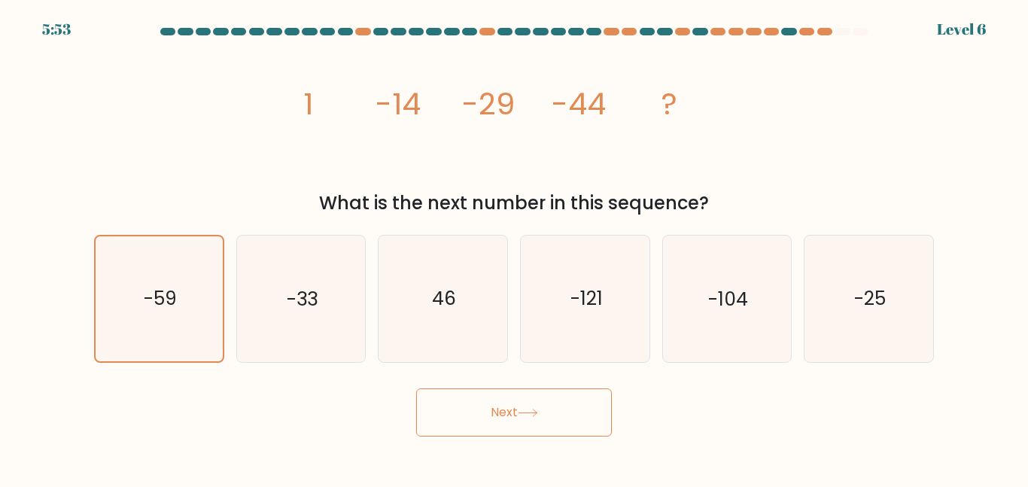
click at [489, 390] on button "Next" at bounding box center [514, 412] width 196 height 48
click at [488, 403] on button "Next" at bounding box center [514, 412] width 196 height 48
click at [155, 309] on text "-59" at bounding box center [160, 298] width 33 height 26
click at [514, 248] on input "a. -59" at bounding box center [514, 246] width 1 height 4
click at [273, 315] on icon "-33" at bounding box center [301, 299] width 126 height 126
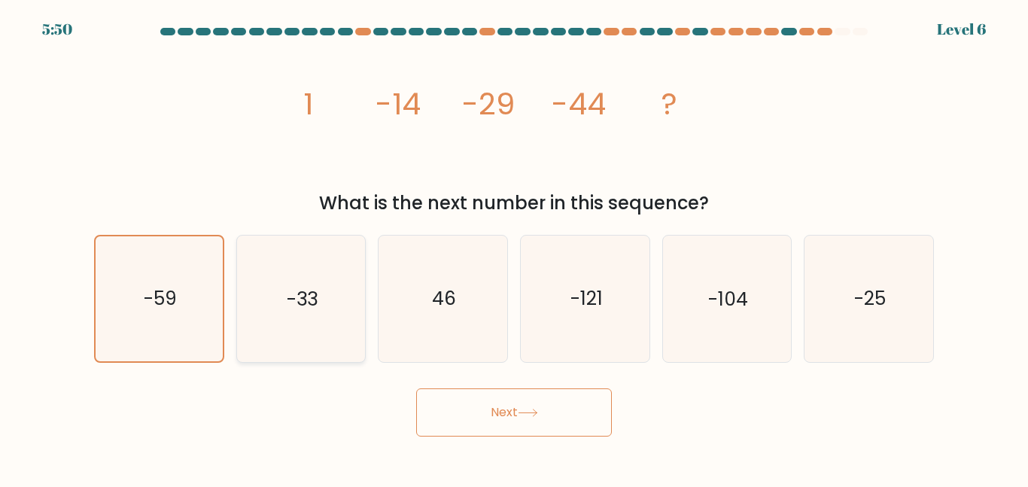
click at [514, 248] on input "b. -33" at bounding box center [514, 246] width 1 height 4
radio input "true"
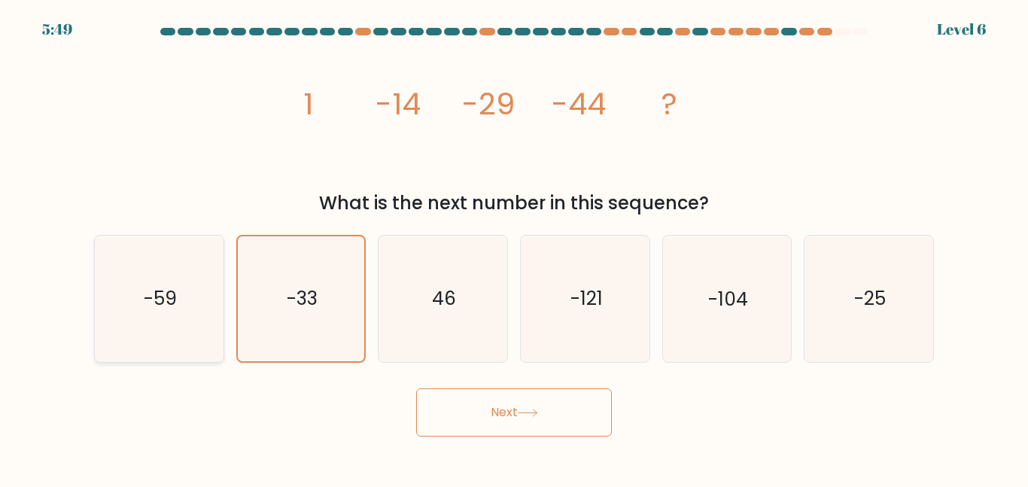
click at [169, 297] on text "-59" at bounding box center [160, 298] width 33 height 26
click at [514, 248] on input "a. -59" at bounding box center [514, 246] width 1 height 4
radio input "true"
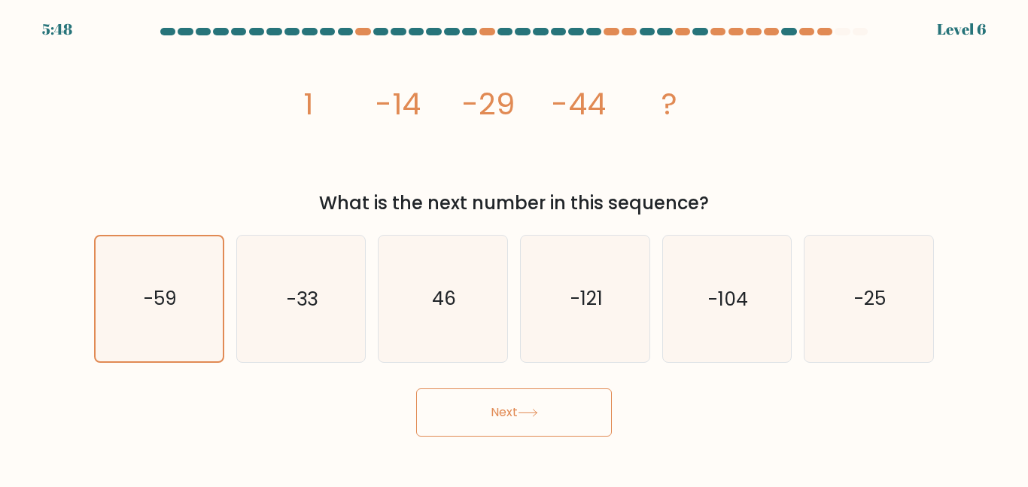
click at [501, 426] on button "Next" at bounding box center [514, 412] width 196 height 48
click at [338, 314] on icon "-33" at bounding box center [301, 299] width 126 height 126
click at [514, 248] on input "b. -33" at bounding box center [514, 246] width 1 height 4
radio input "true"
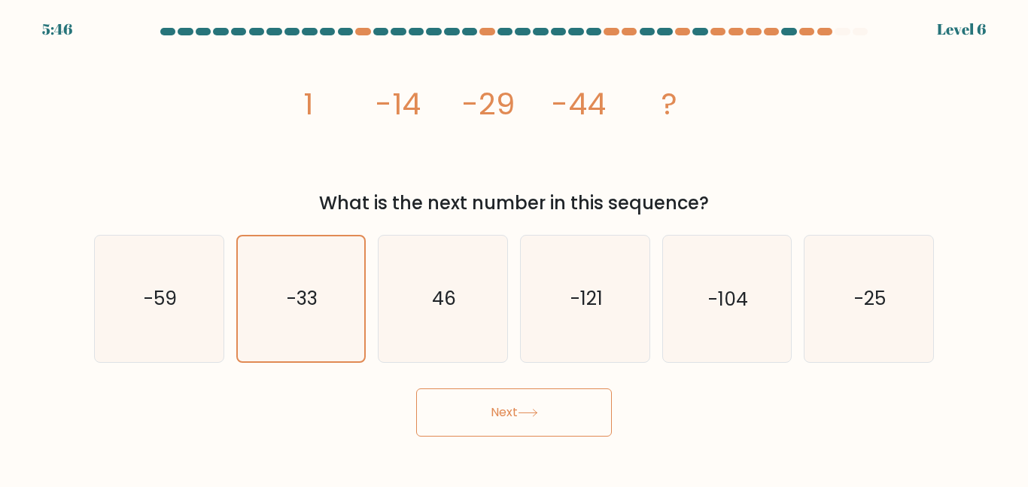
click at [511, 362] on form at bounding box center [514, 232] width 1028 height 409
click at [136, 303] on icon "-59" at bounding box center [159, 299] width 126 height 126
click at [514, 248] on input "a. -59" at bounding box center [514, 246] width 1 height 4
radio input "true"
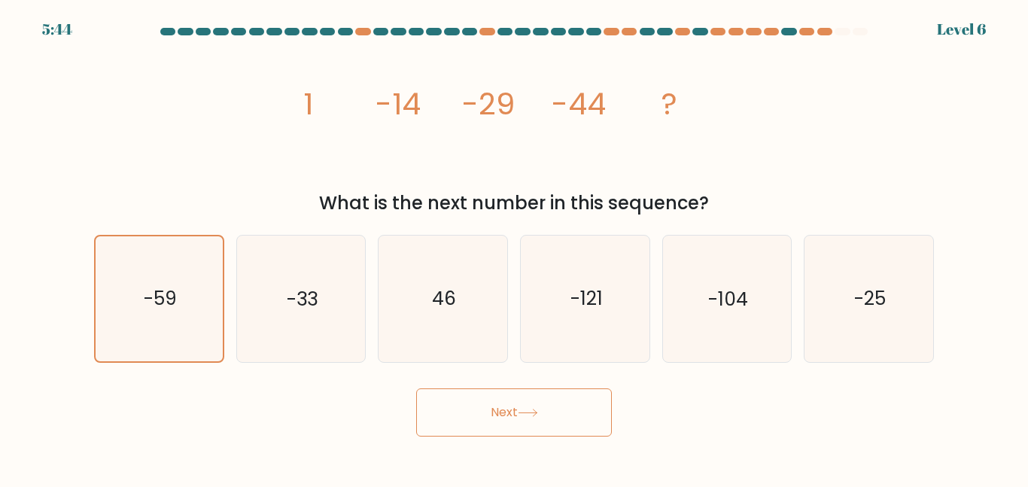
click at [508, 393] on button "Next" at bounding box center [514, 412] width 196 height 48
click at [735, 72] on icon "image/svg+xml 1 -14 -29 -44 ?" at bounding box center [514, 114] width 452 height 146
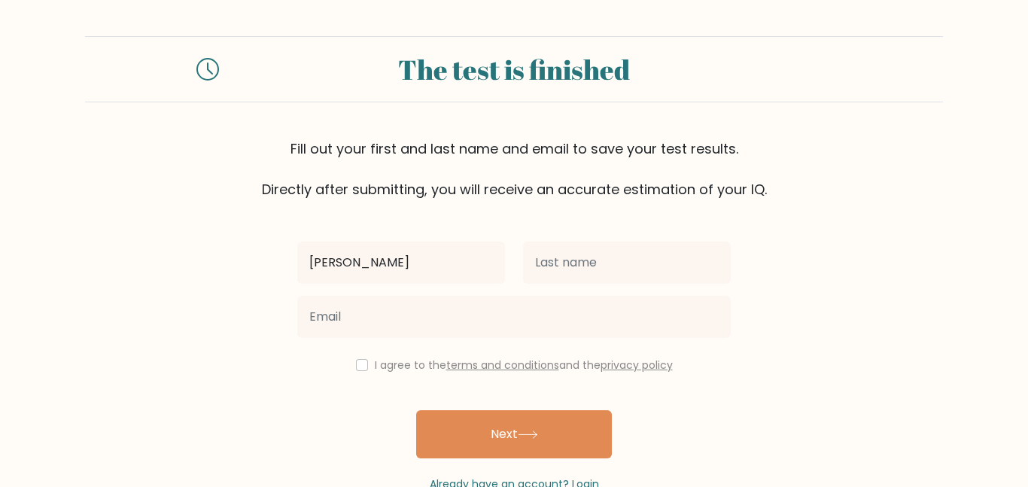
type input "[PERSON_NAME]"
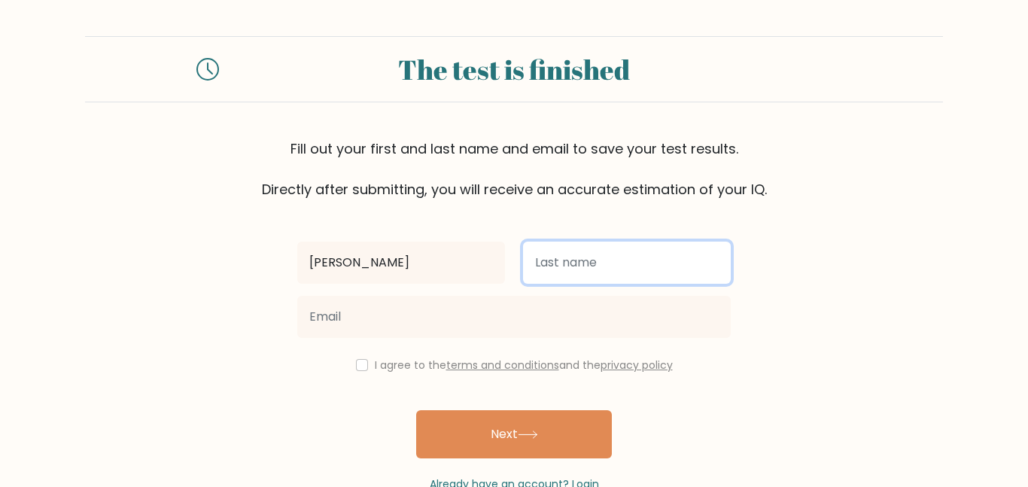
click at [638, 276] on input "text" at bounding box center [627, 263] width 208 height 42
type input "[PERSON_NAME]"
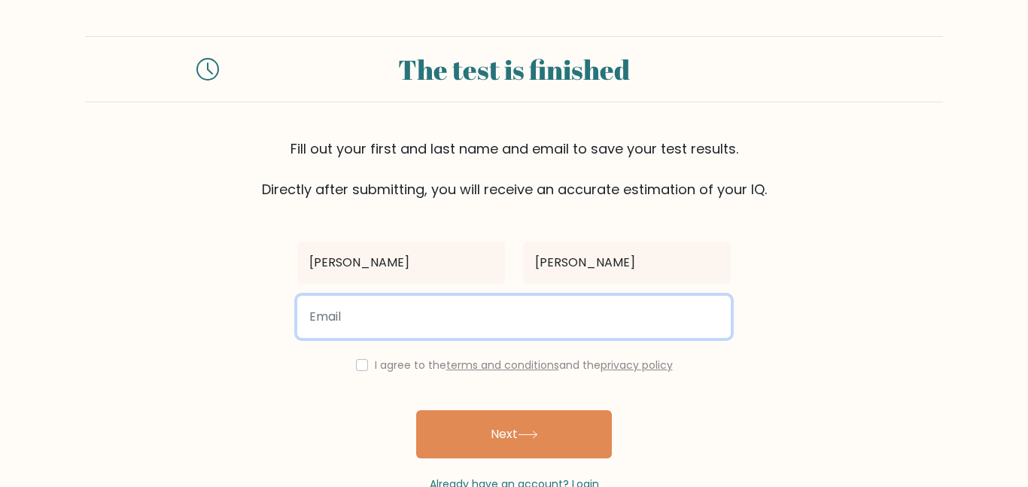
click at [385, 313] on input "email" at bounding box center [514, 317] width 434 height 42
type input "keith.parkerwingler@nacs1.org"
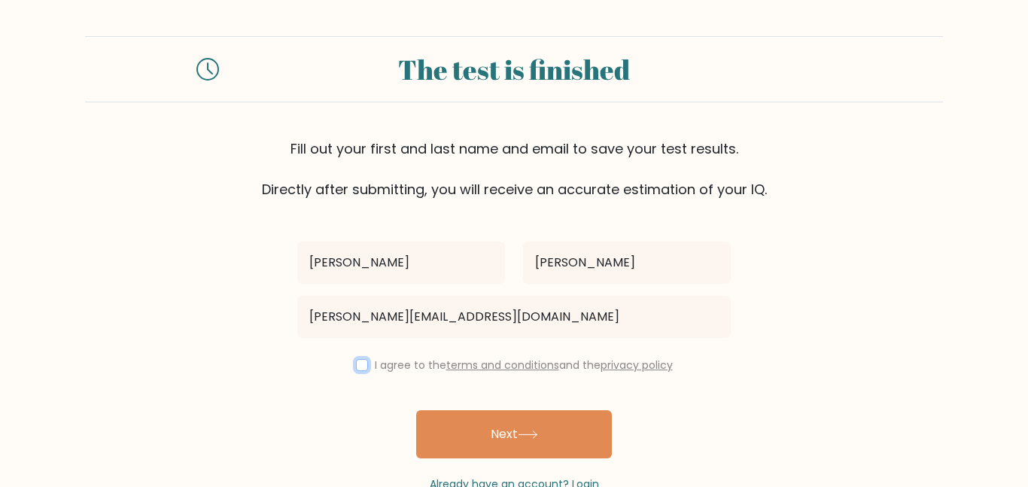
click at [362, 367] on input "checkbox" at bounding box center [362, 365] width 12 height 12
checkbox input "true"
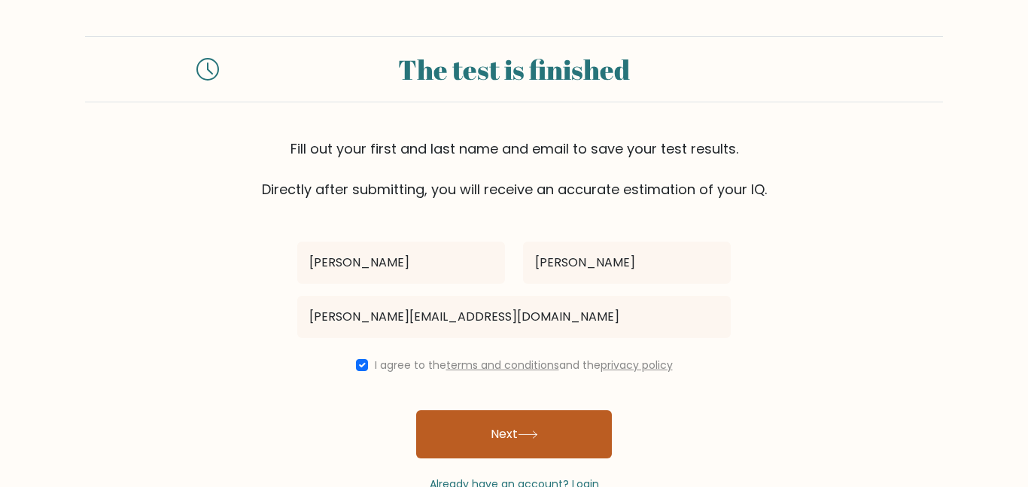
click at [550, 443] on button "Next" at bounding box center [514, 434] width 196 height 48
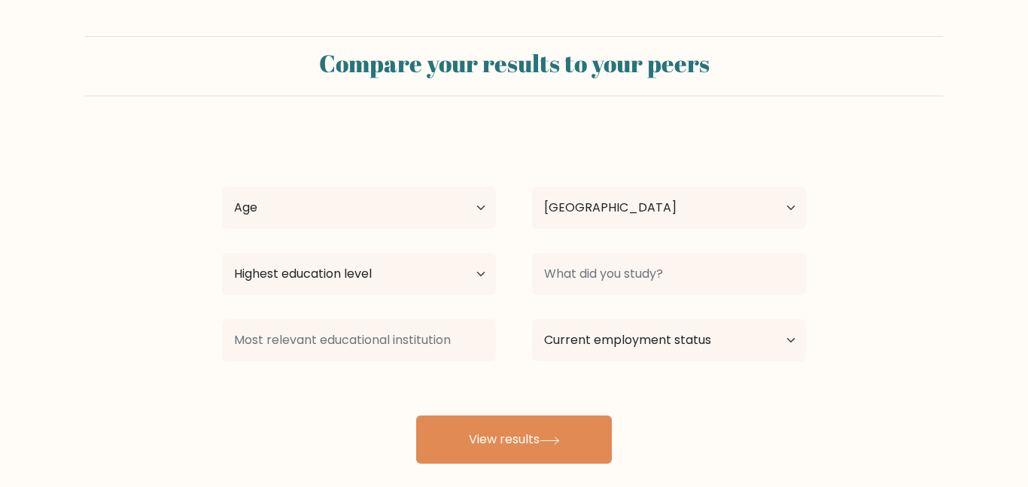
select select "US"
click at [394, 206] on select "Age Under [DEMOGRAPHIC_DATA] [DEMOGRAPHIC_DATA] [DEMOGRAPHIC_DATA] [DEMOGRAPHIC…" at bounding box center [359, 208] width 274 height 42
select select "min_18"
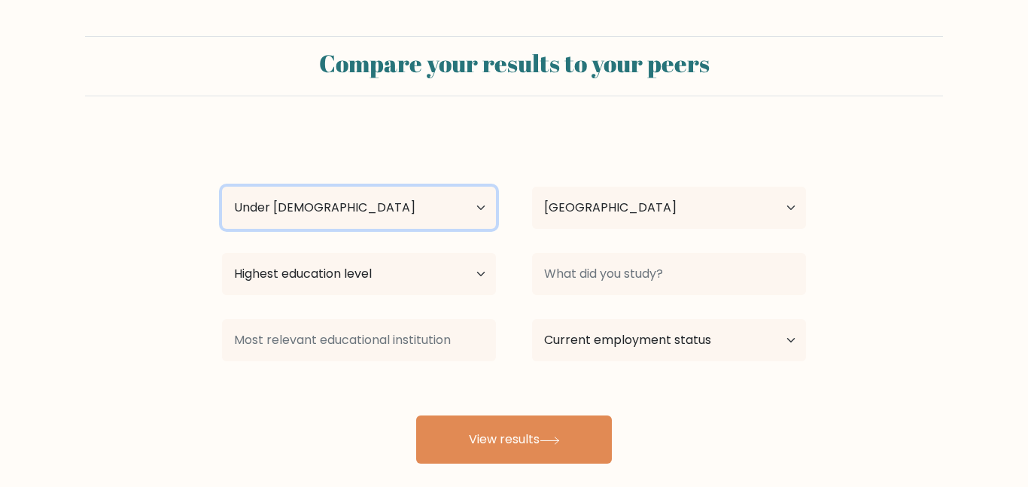
click at [222, 187] on select "Age Under [DEMOGRAPHIC_DATA] [DEMOGRAPHIC_DATA] [DEMOGRAPHIC_DATA] [DEMOGRAPHIC…" at bounding box center [359, 208] width 274 height 42
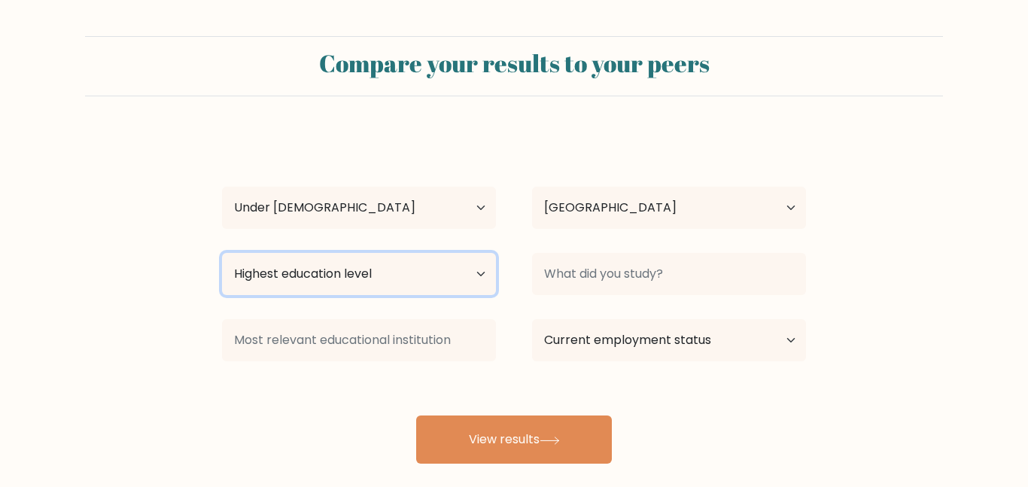
click at [366, 281] on select "Highest education level No schooling Primary Lower Secondary Upper Secondary Oc…" at bounding box center [359, 274] width 274 height 42
select select "primary"
click at [222, 253] on select "Highest education level No schooling Primary Lower Secondary Upper Secondary Oc…" at bounding box center [359, 274] width 274 height 42
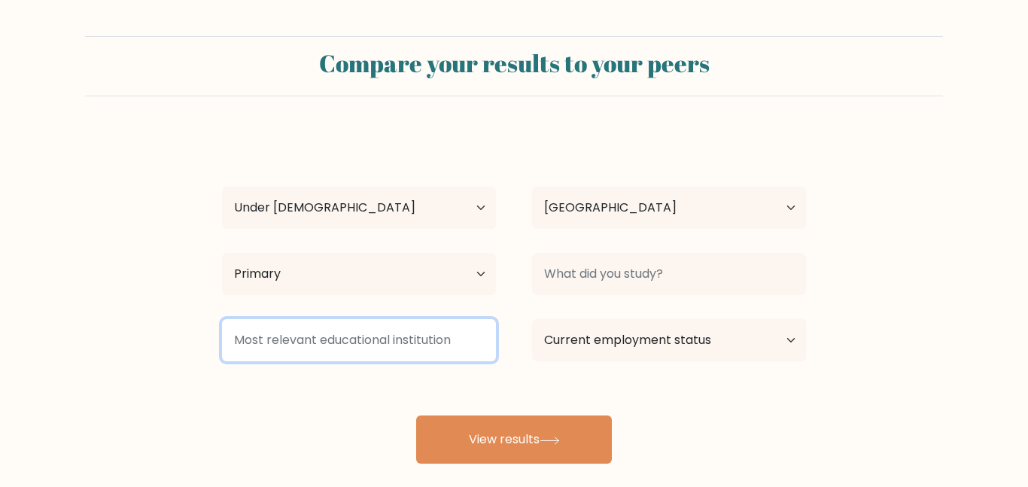
click at [401, 340] on input at bounding box center [359, 340] width 274 height 42
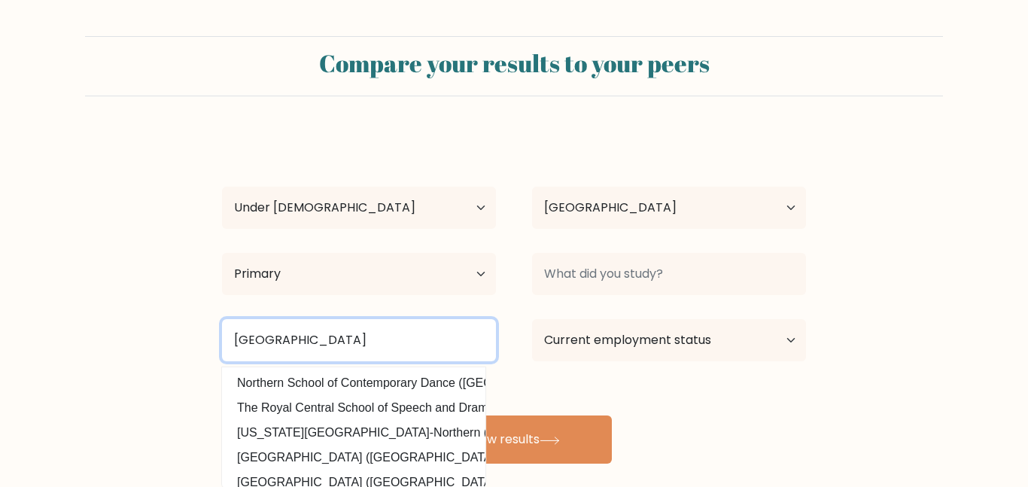
type input "[GEOGRAPHIC_DATA]"
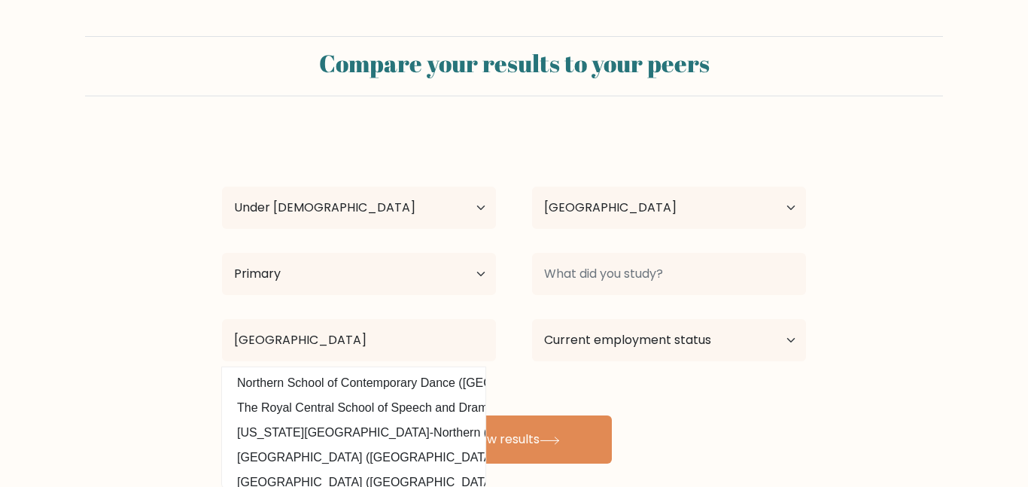
click at [79, 340] on form "Compare your results to your peers [PERSON_NAME] Age Under [DEMOGRAPHIC_DATA] […" at bounding box center [514, 250] width 1028 height 428
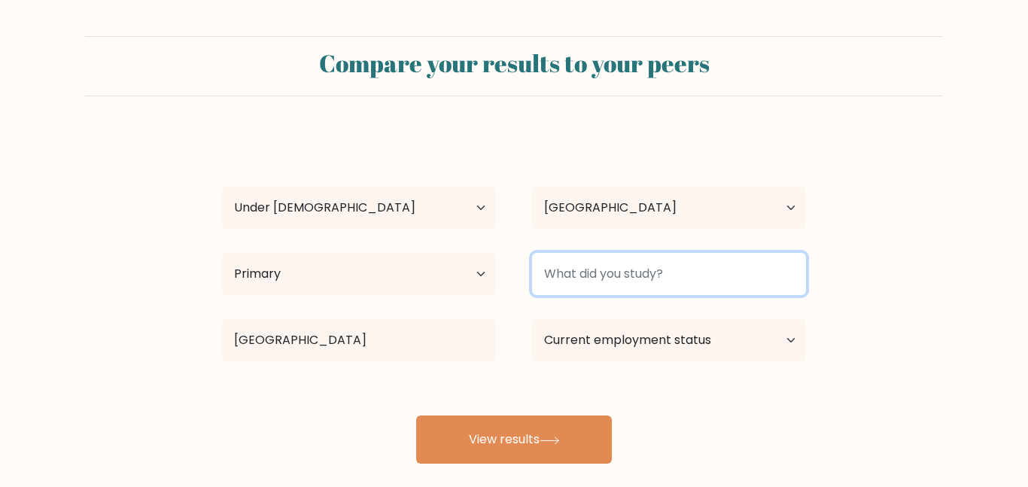
click at [594, 285] on input at bounding box center [669, 274] width 274 height 42
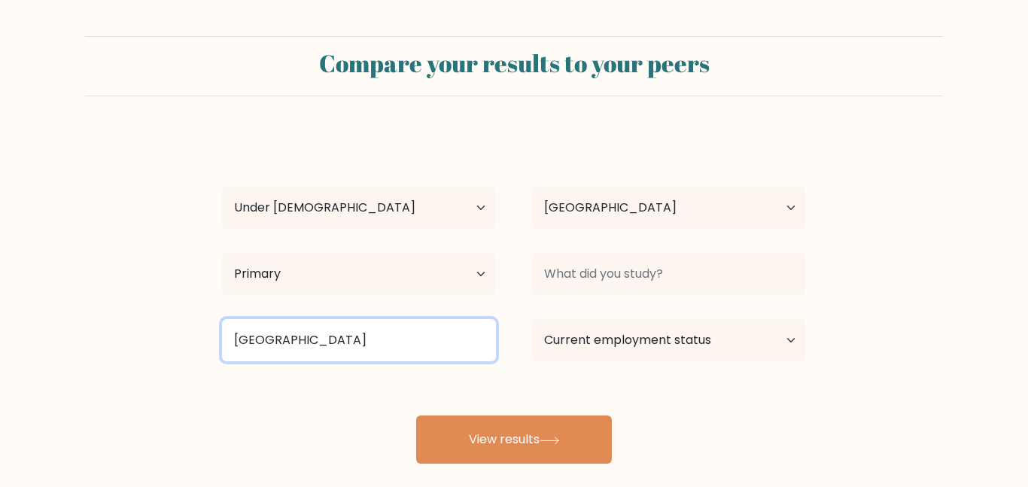
drag, startPoint x: 465, startPoint y: 347, endPoint x: 42, endPoint y: 404, distance: 427.0
click at [42, 404] on form "Compare your results to your peers keith parker Age Under 18 years old 18-24 ye…" at bounding box center [514, 250] width 1028 height 428
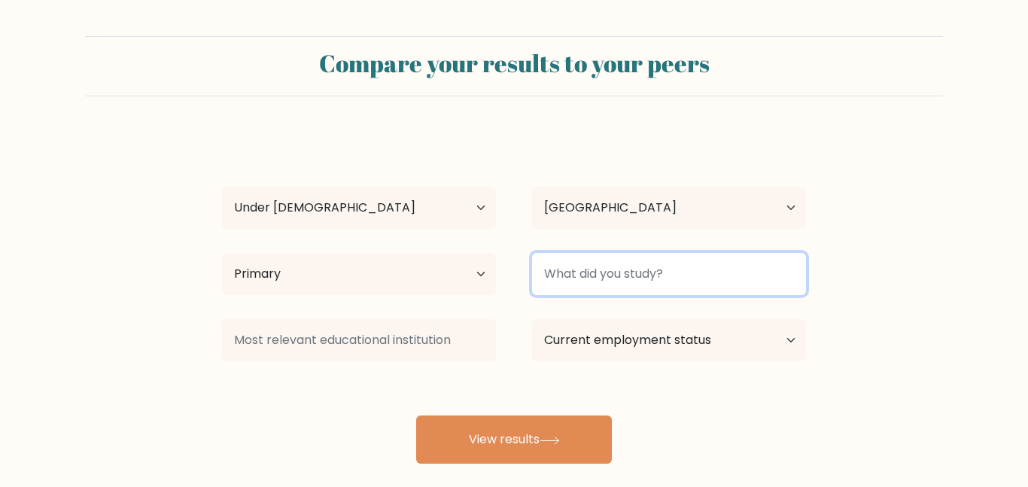
click at [577, 276] on input at bounding box center [669, 274] width 274 height 42
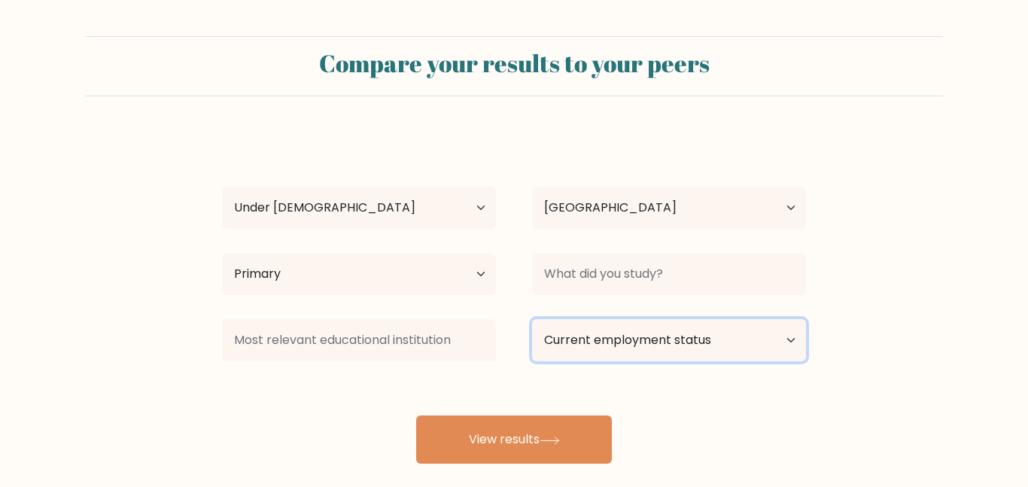
click at [608, 327] on select "Current employment status Employed Student Retired Other / prefer not to answer" at bounding box center [669, 340] width 274 height 42
select select "student"
click at [532, 319] on select "Current employment status Employed Student Retired Other / prefer not to answer" at bounding box center [669, 340] width 274 height 42
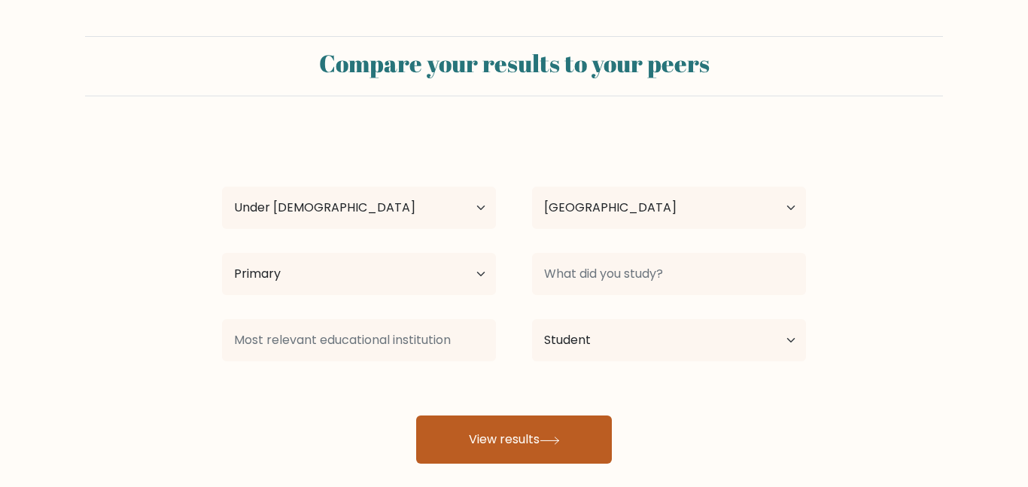
click at [501, 461] on button "View results" at bounding box center [514, 440] width 196 height 48
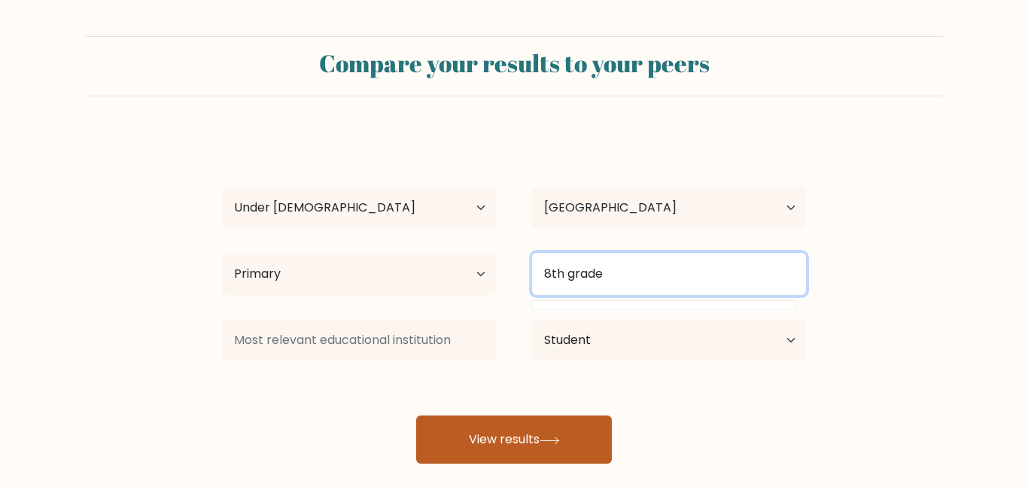
type input "8th grade"
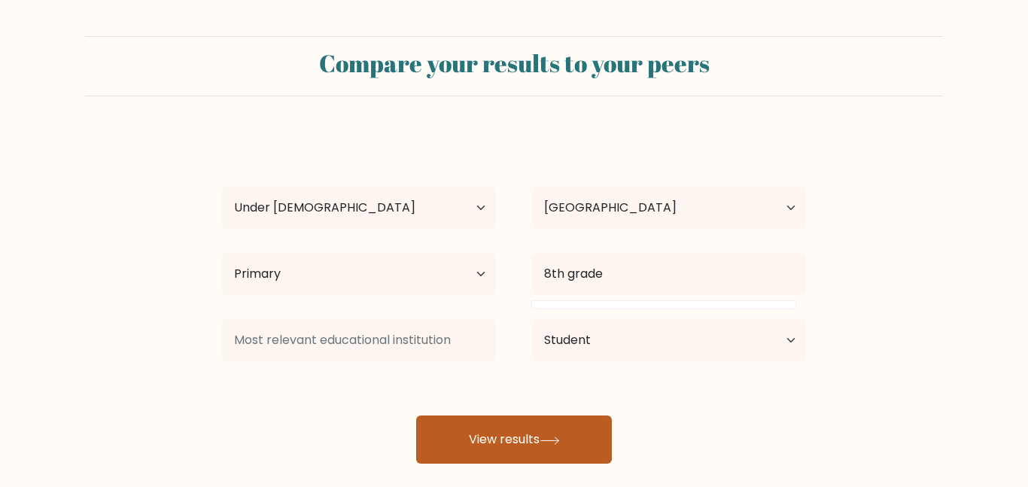
click at [510, 447] on button "View results" at bounding box center [514, 440] width 196 height 48
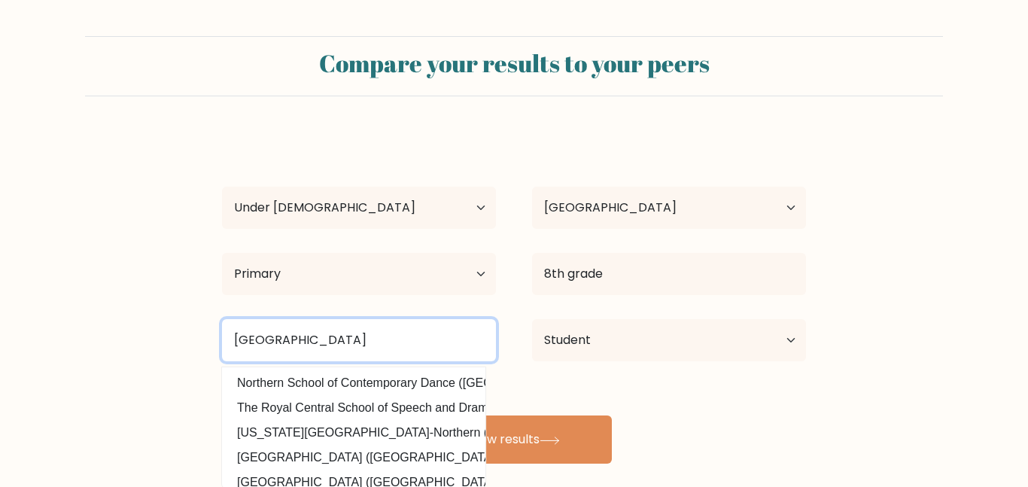
type input "Northern Adirondack Central School"
click at [416, 416] on button "View results" at bounding box center [514, 440] width 196 height 48
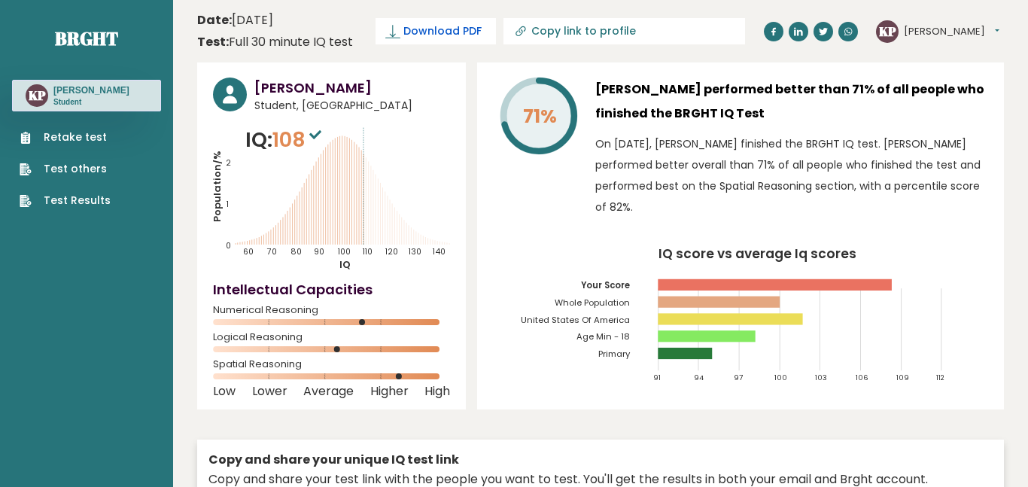
click at [420, 27] on span "Download PDF" at bounding box center [443, 31] width 78 height 16
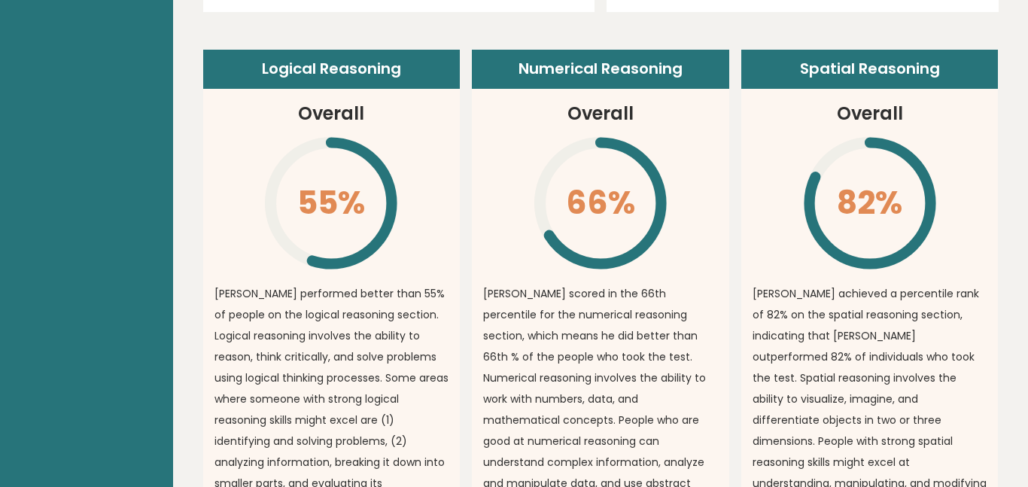
scroll to position [1070, 0]
